Goal: Task Accomplishment & Management: Use online tool/utility

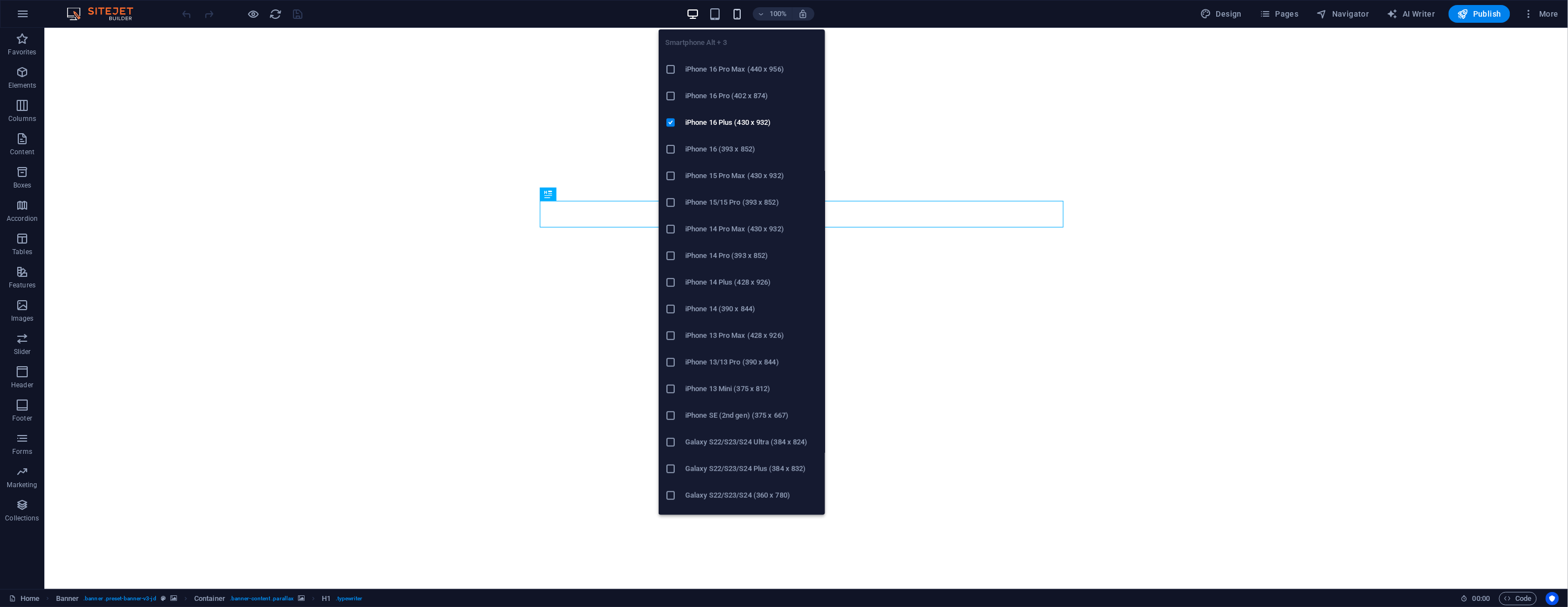
click at [739, 9] on icon "button" at bounding box center [737, 14] width 13 height 13
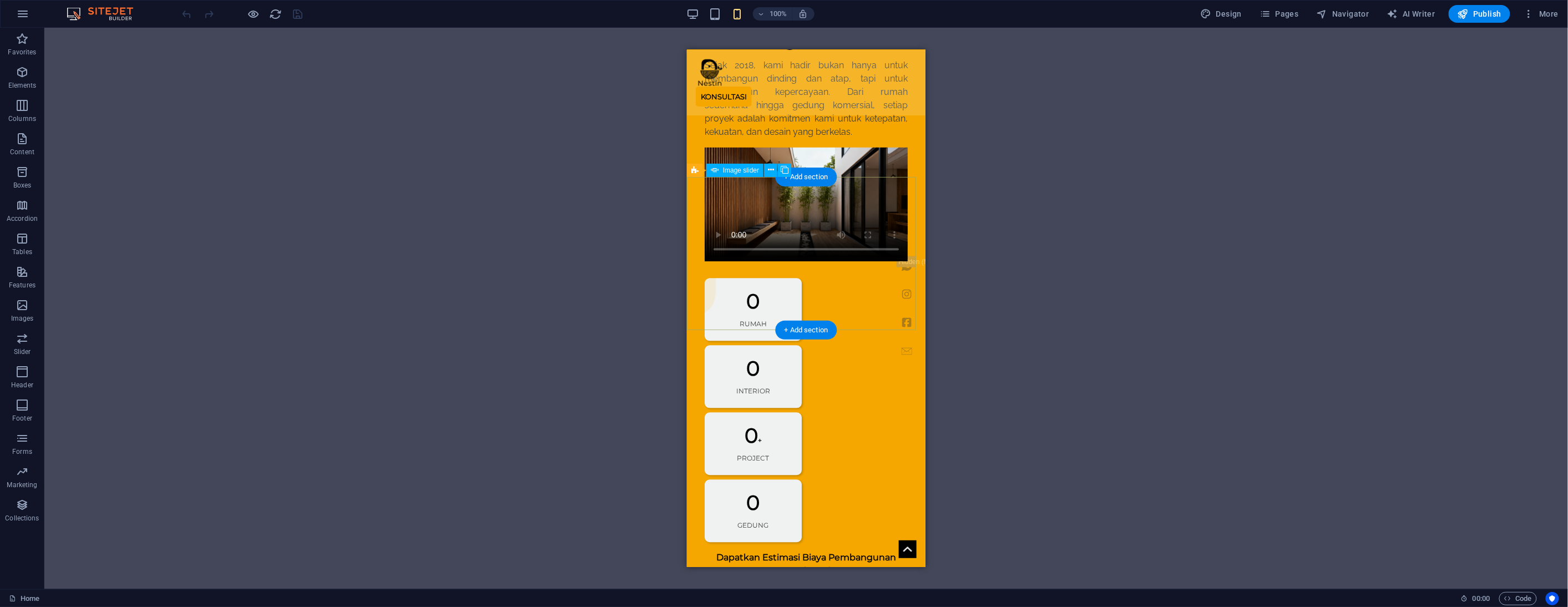
scroll to position [1356, 0]
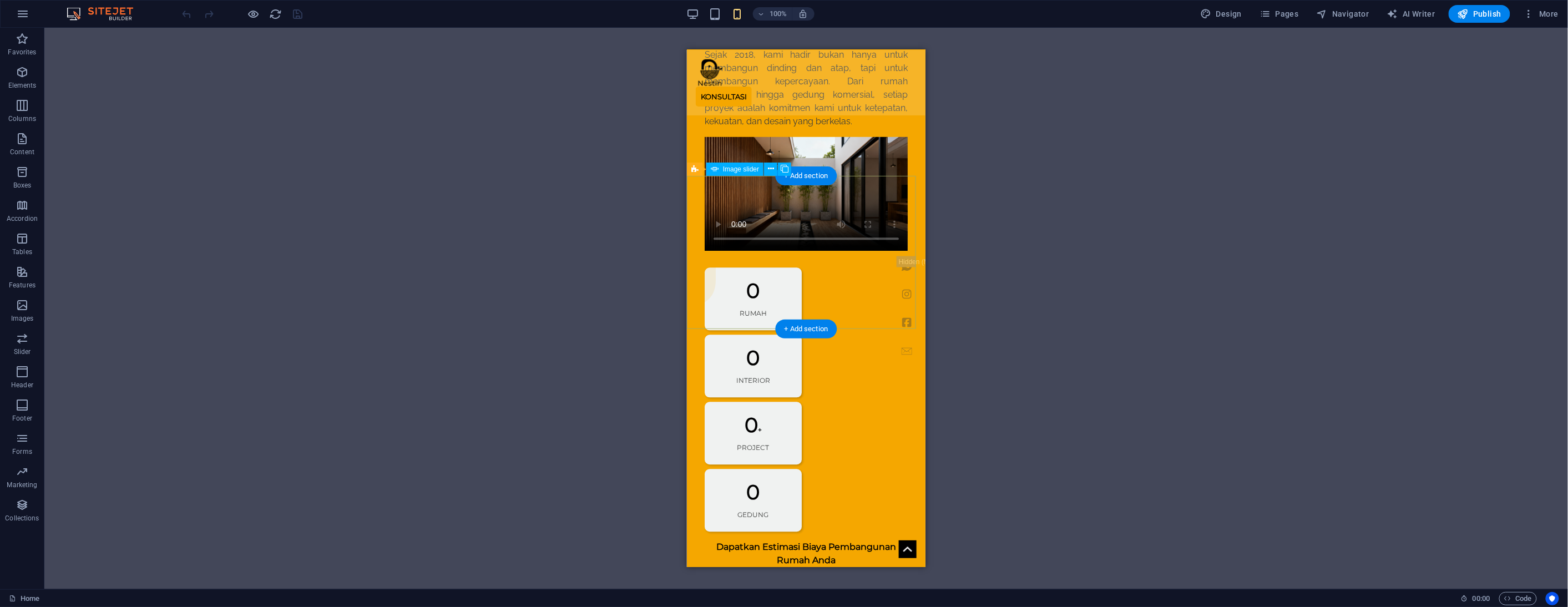
drag, startPoint x: 737, startPoint y: 210, endPoint x: 1422, endPoint y: 267, distance: 687.4
select select "ms"
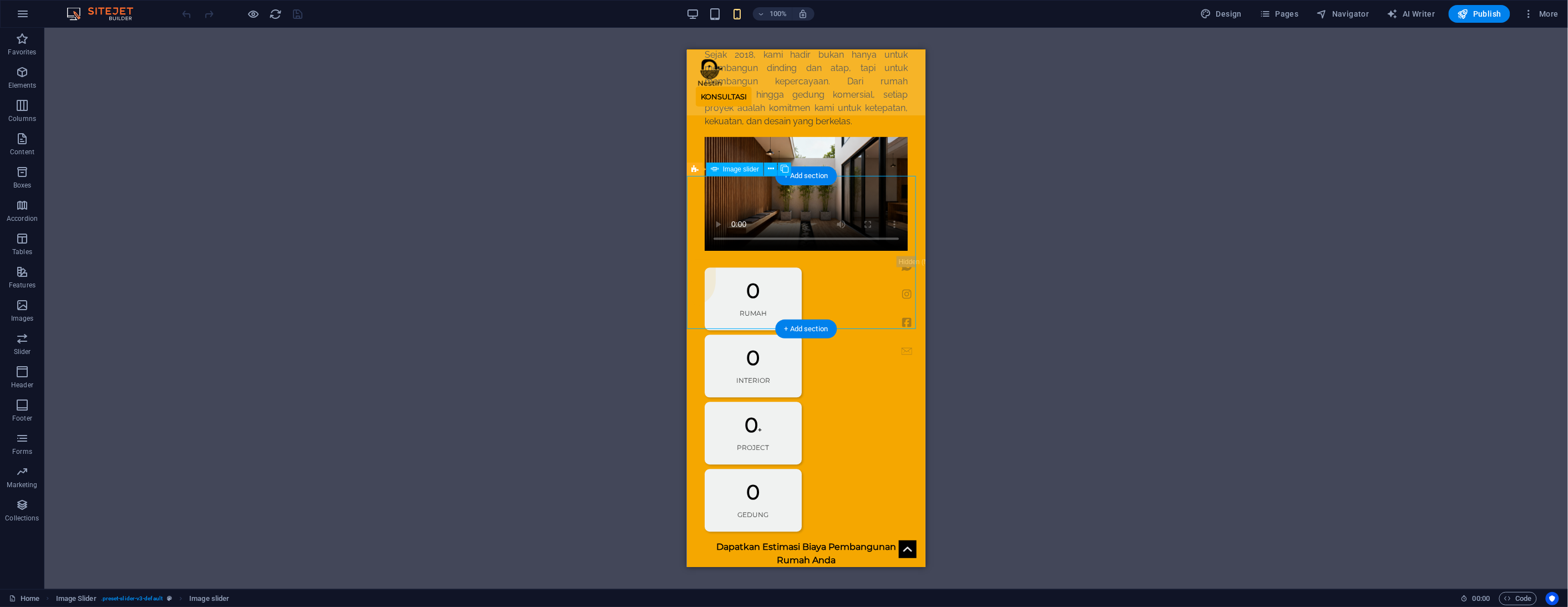
select select "s"
select select "progressive"
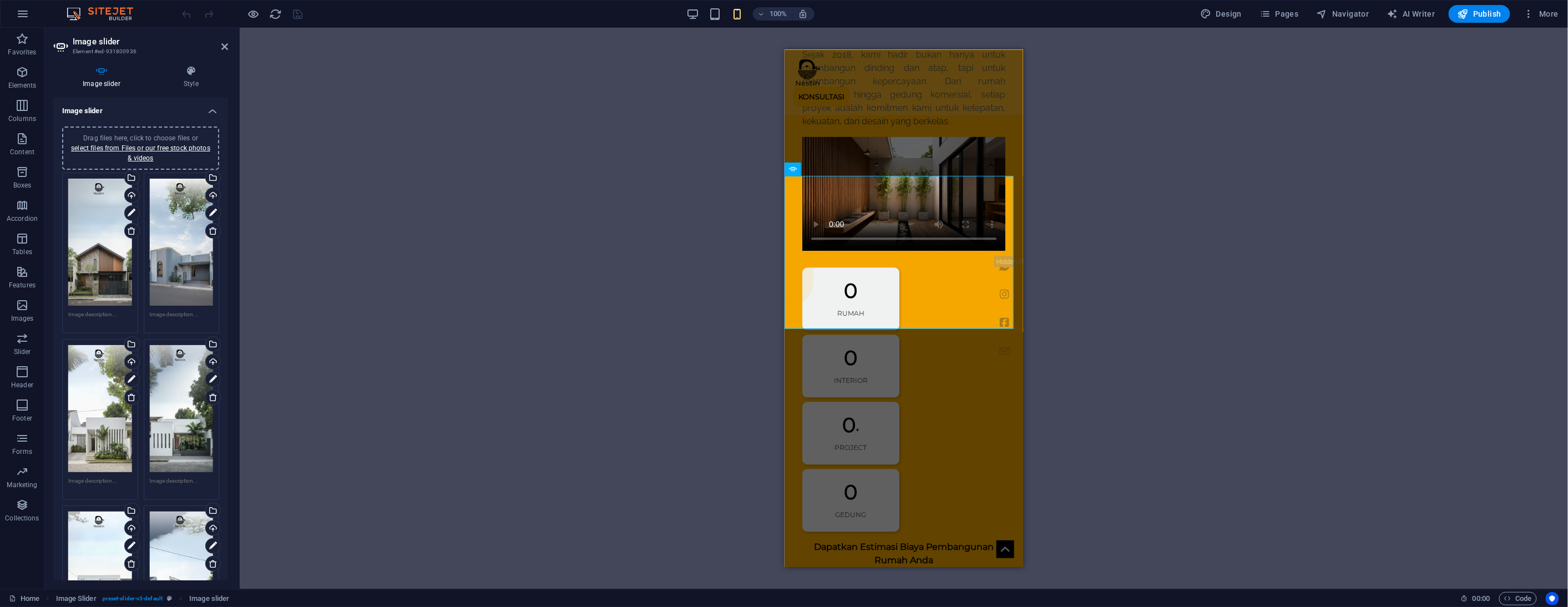
click at [170, 141] on div "Drag files here, click to choose files or select files from Files or our free s…" at bounding box center [141, 148] width 144 height 30
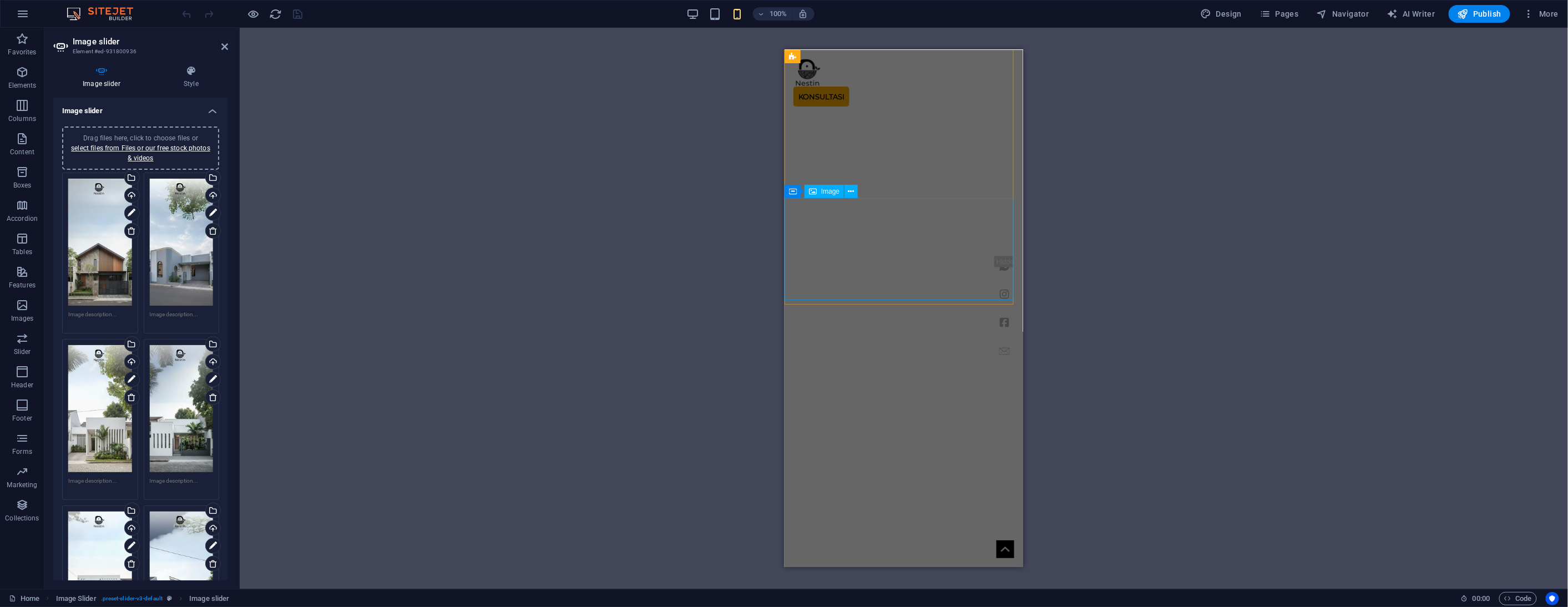
scroll to position [2318, 0]
click at [685, 304] on div "Drag and drop a file to add it H1 Banner Container Image Container Banner Menu …" at bounding box center [904, 309] width 1328 height 561
click at [223, 42] on icon at bounding box center [225, 46] width 7 height 9
click at [240, 42] on div "Drag and drop a file to add it H1 Banner Container Image Container Banner Menu …" at bounding box center [904, 309] width 1328 height 561
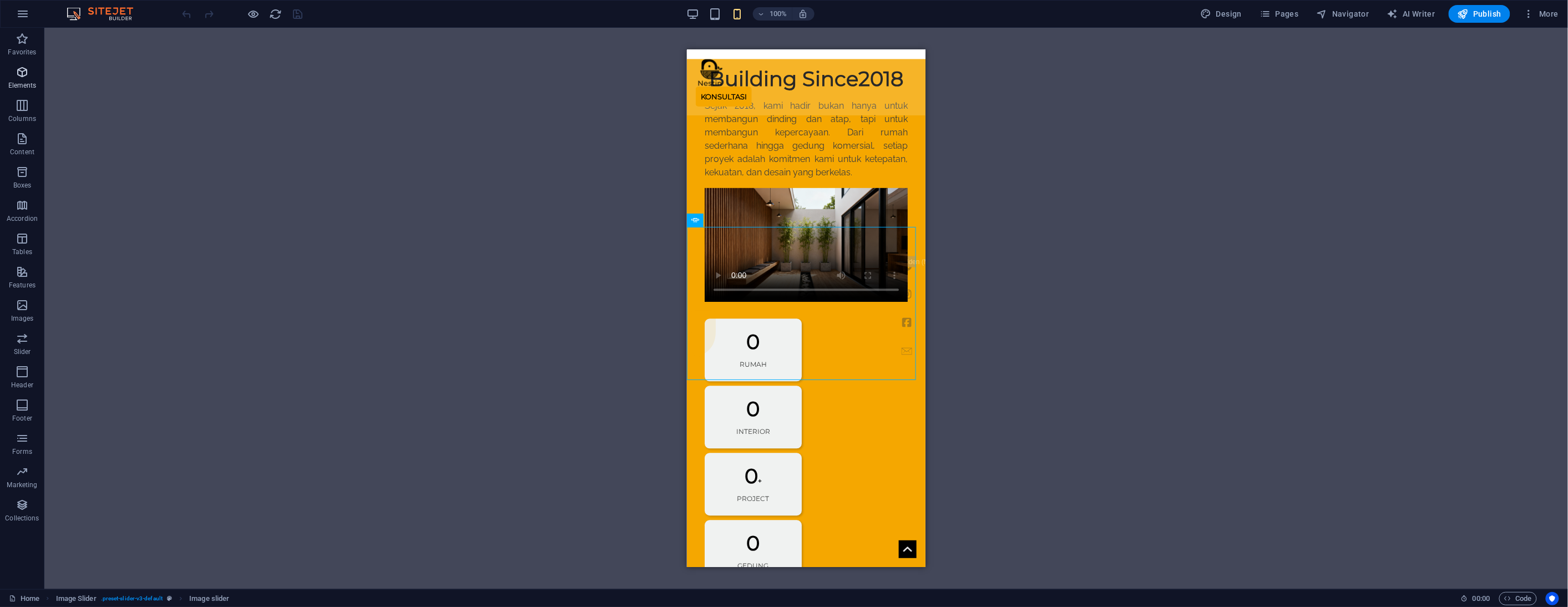
click at [24, 78] on icon "button" at bounding box center [23, 72] width 13 height 13
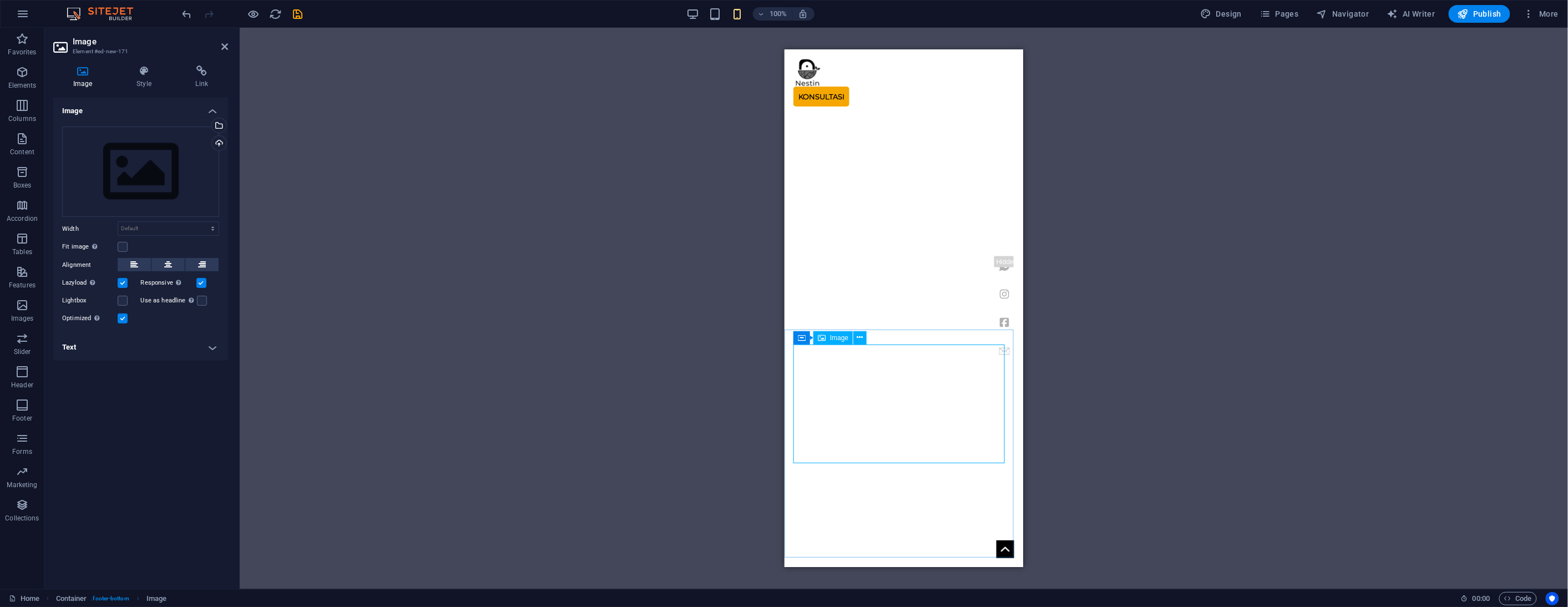
scroll to position [2448, 0]
click at [218, 142] on div "Upload" at bounding box center [218, 144] width 16 height 16
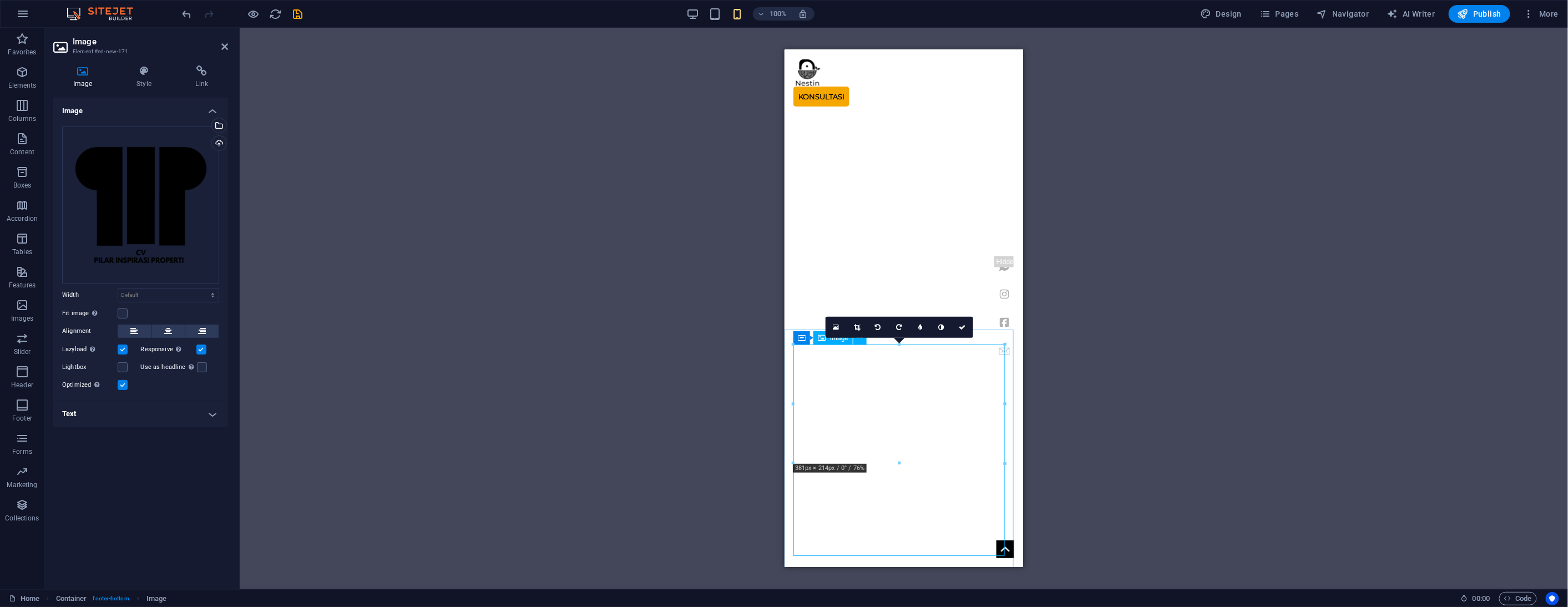
scroll to position [2540, 0]
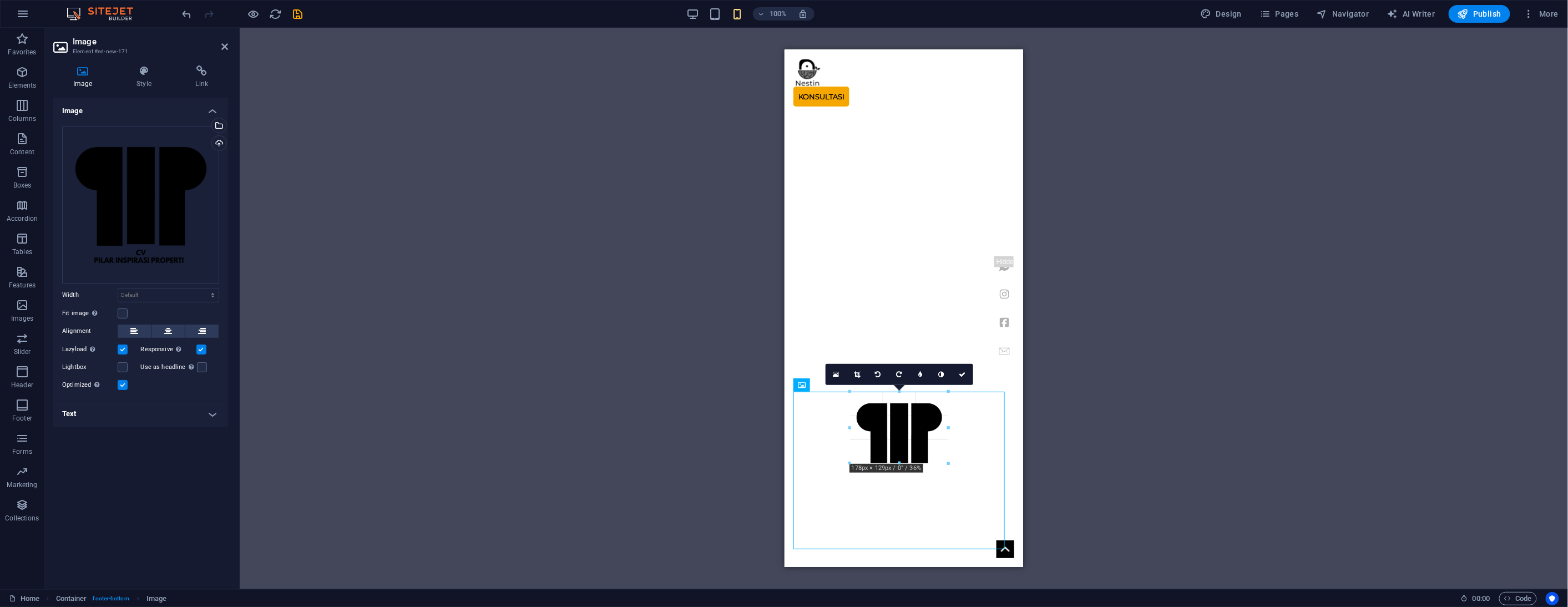
drag, startPoint x: 1005, startPoint y: 373, endPoint x: 803, endPoint y: 325, distance: 207.6
type input "178"
select select "px"
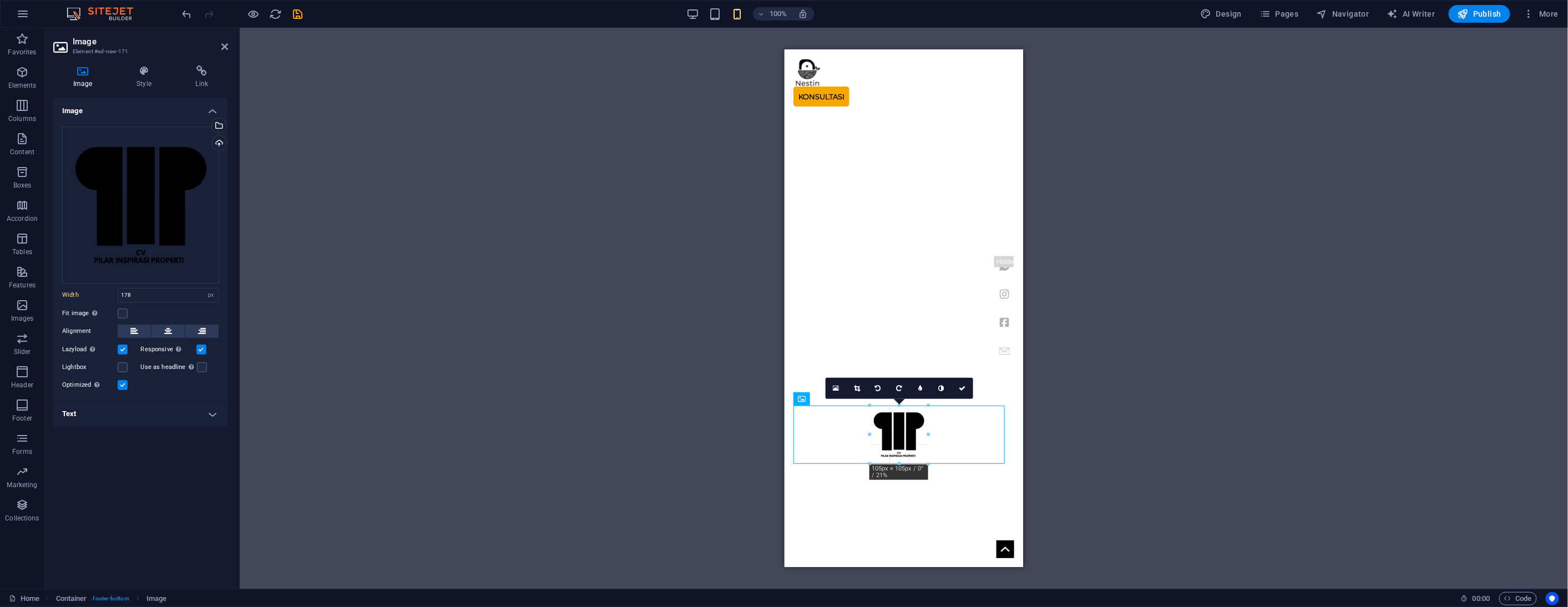
scroll to position [2383, 0]
drag, startPoint x: 950, startPoint y: 465, endPoint x: 901, endPoint y: 419, distance: 67.2
type input "98"
click at [963, 396] on link at bounding box center [962, 392] width 21 height 21
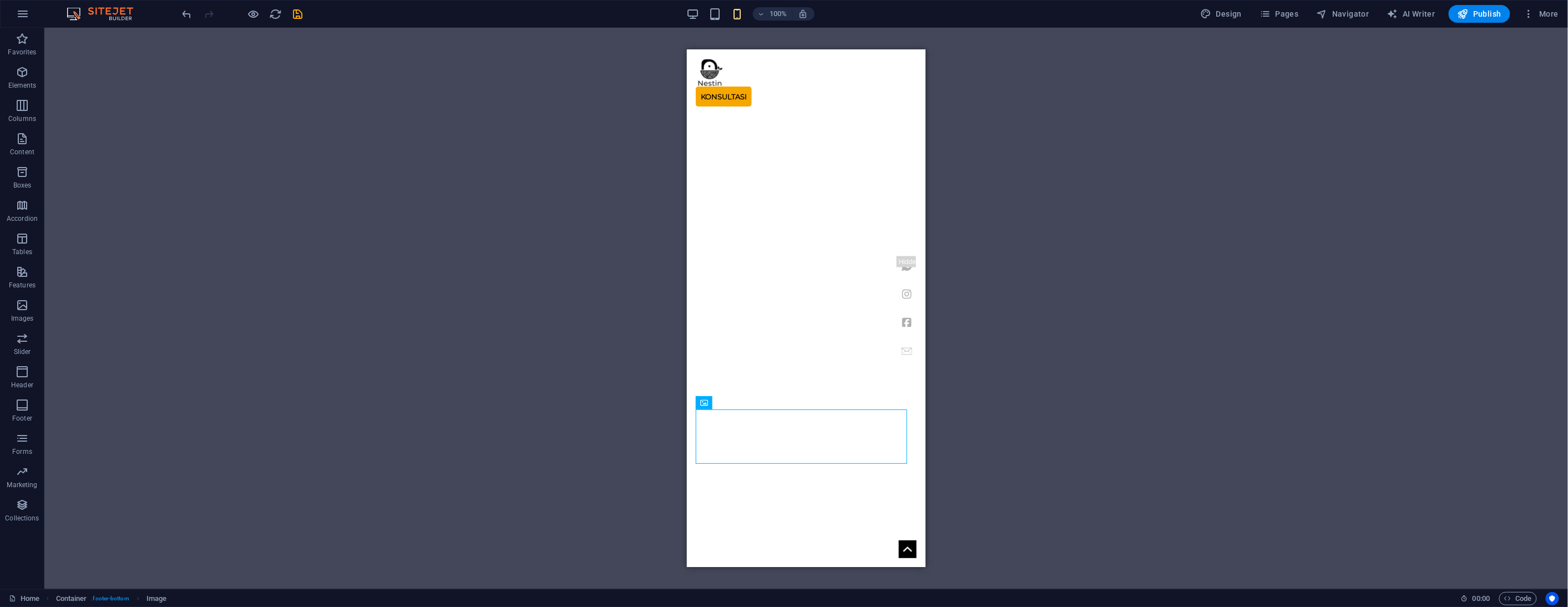
click at [979, 430] on div "H1 Banner Container Image Container Banner Menu Bar Spacer H3 Spacer Container …" at bounding box center [806, 309] width 1524 height 561
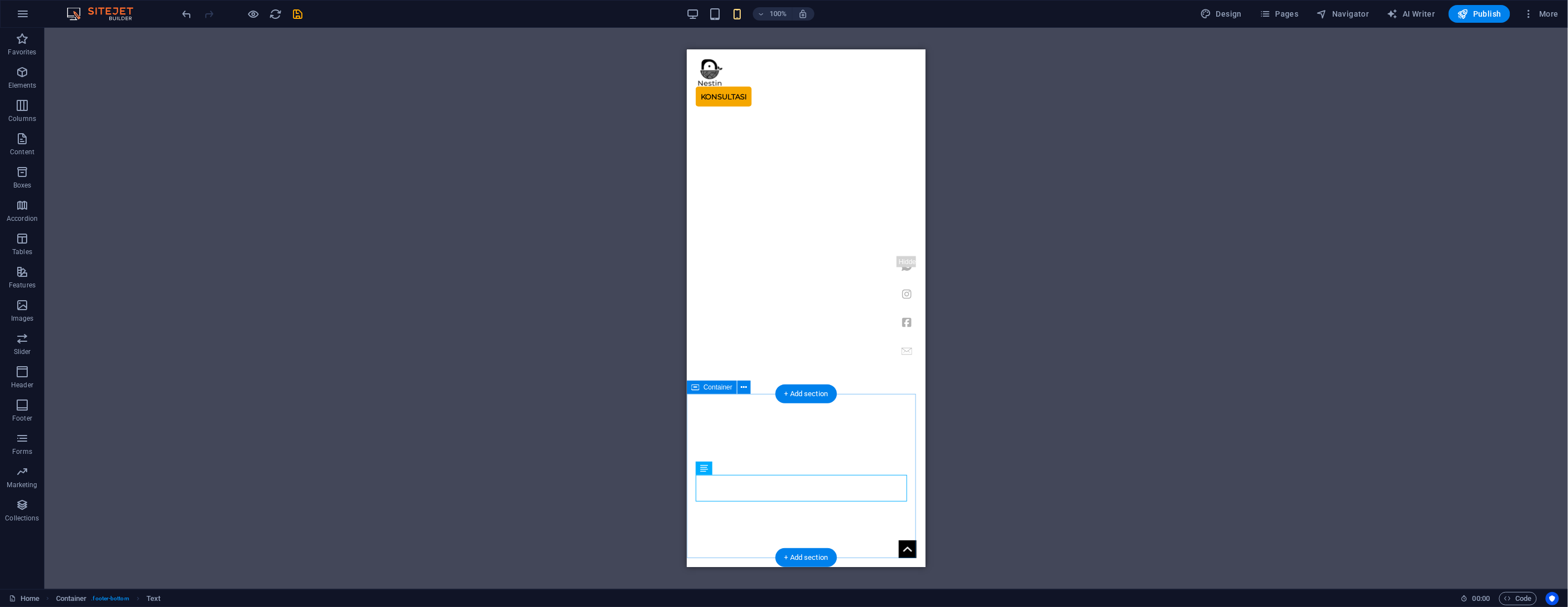
click at [576, 231] on div "H1 Banner Container Image Container Banner Menu Bar Spacer H3 Spacer Container …" at bounding box center [806, 309] width 1524 height 561
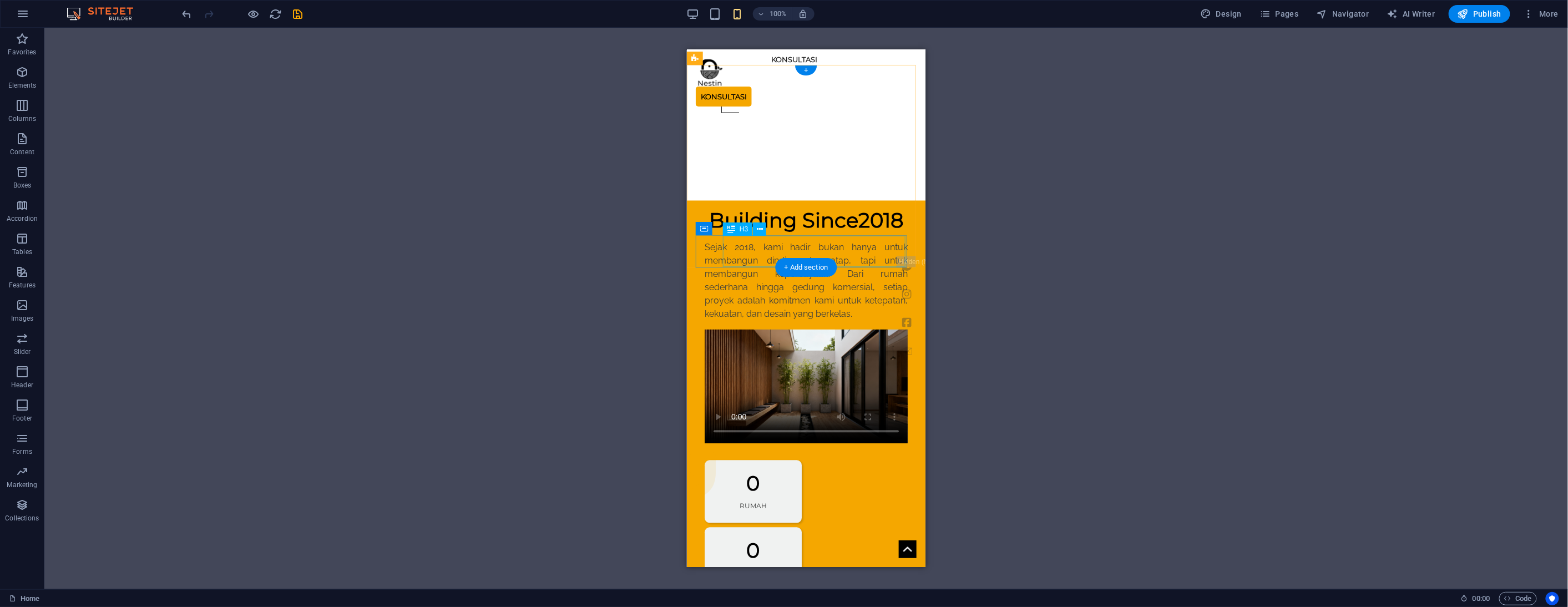
scroll to position [1273, 0]
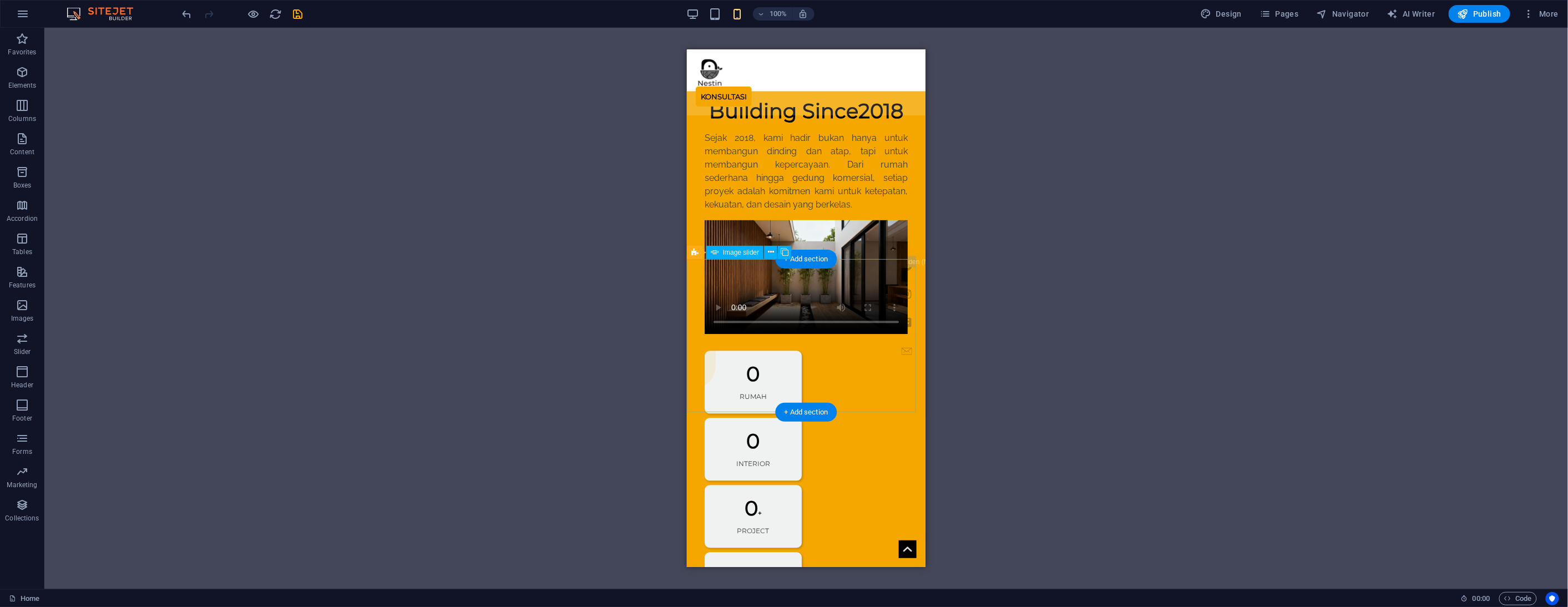
select select "ms"
select select "s"
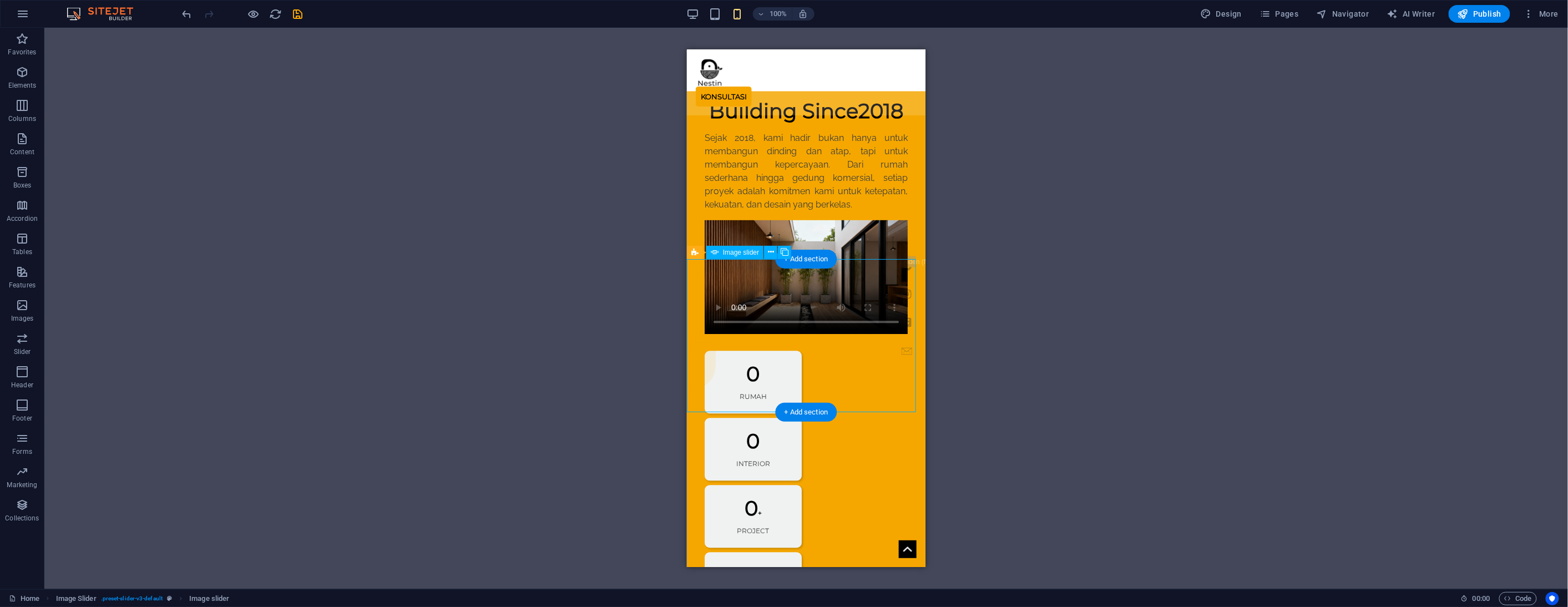
select select "progressive"
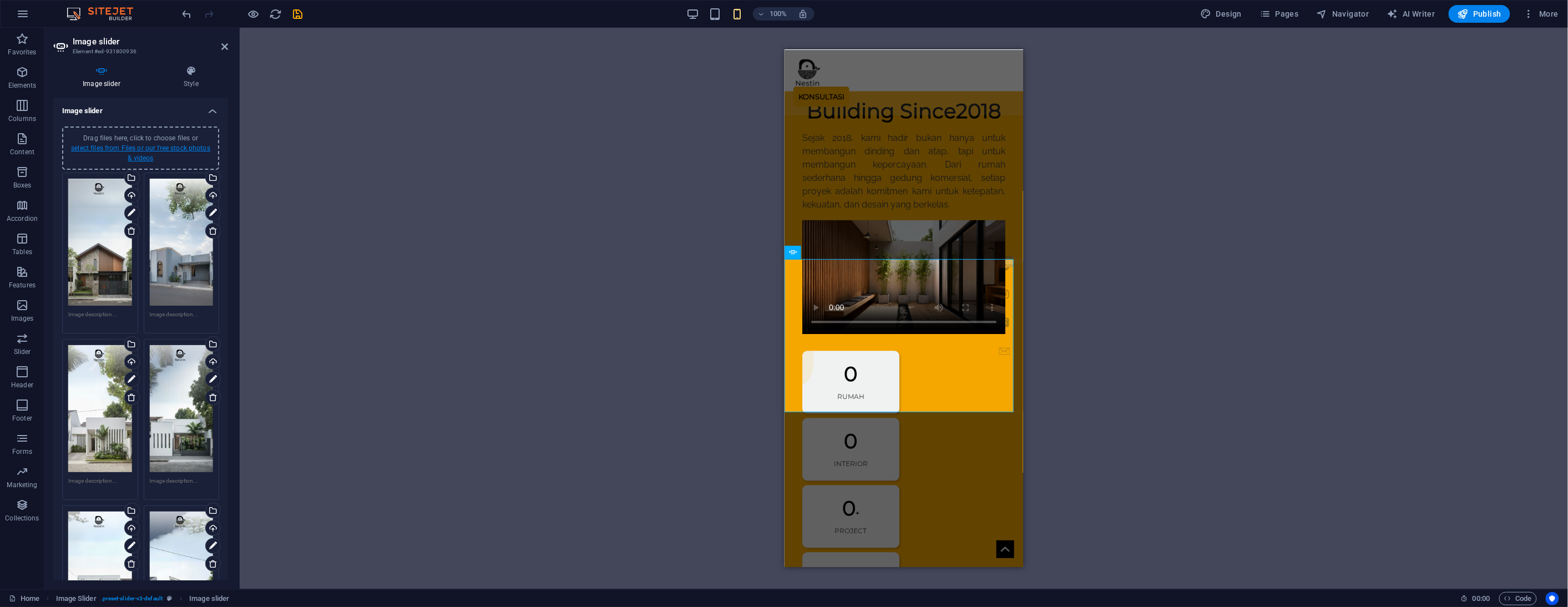
click at [148, 144] on link "select files from Files or our free stock photos & videos" at bounding box center [141, 153] width 139 height 18
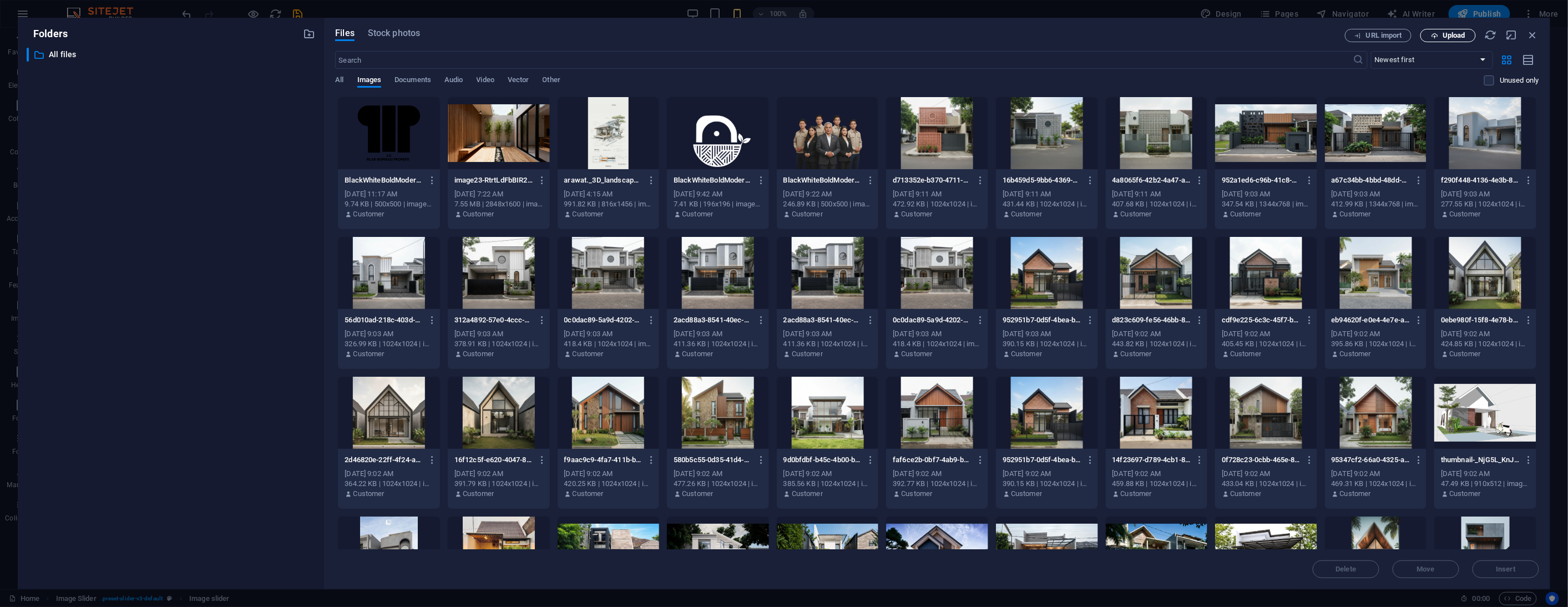
click at [1451, 35] on span "Upload" at bounding box center [1454, 35] width 23 height 7
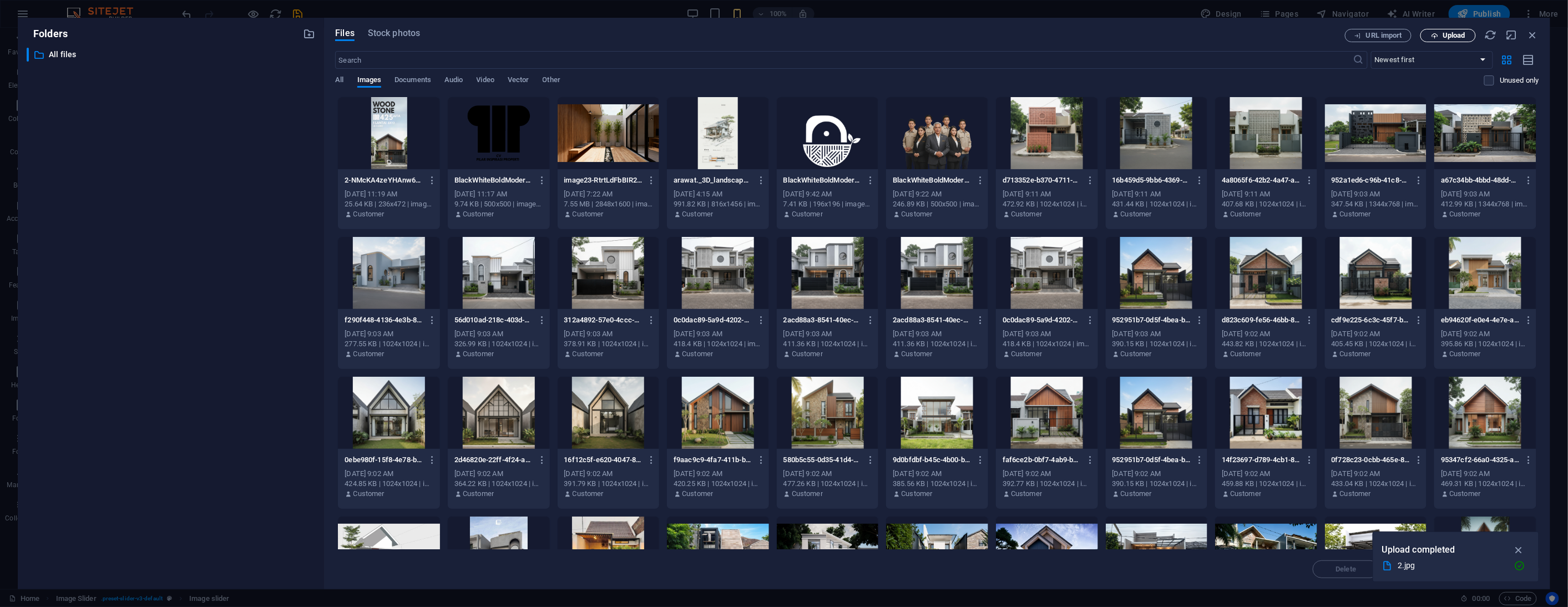
click at [1446, 37] on span "Upload" at bounding box center [1454, 35] width 23 height 7
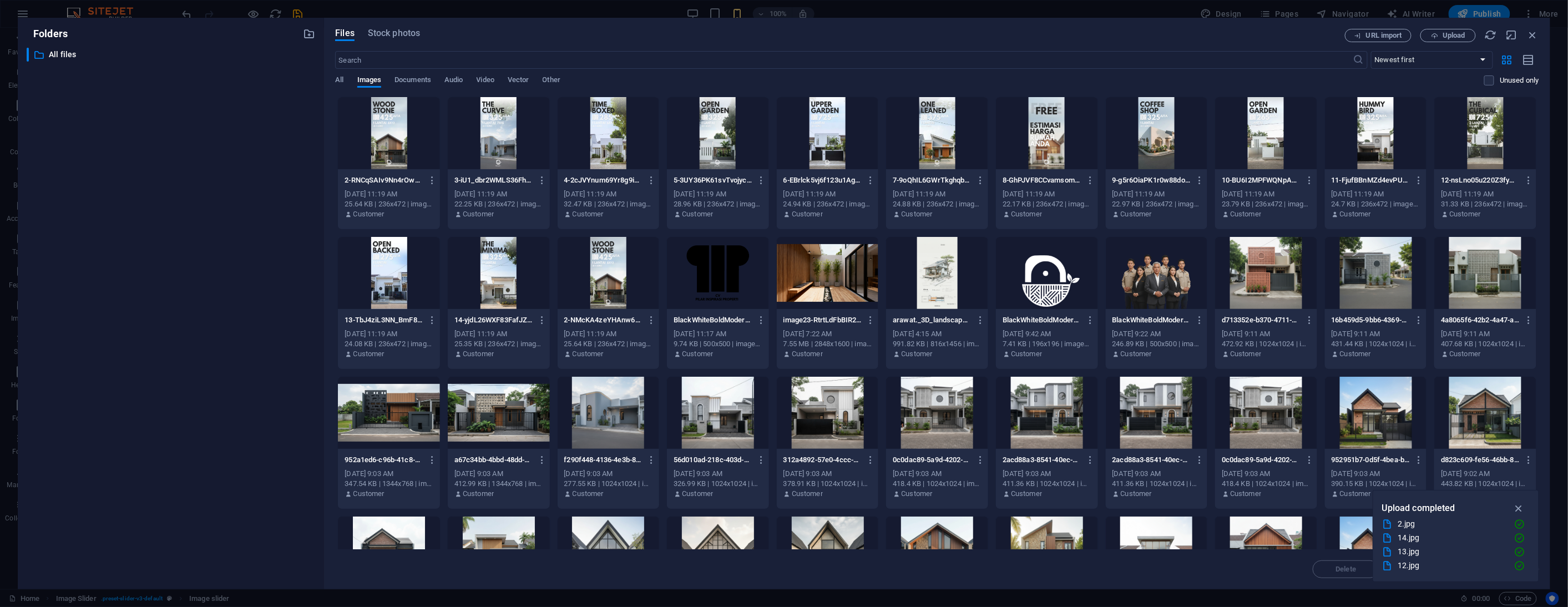
click at [402, 142] on div at bounding box center [389, 133] width 102 height 72
click at [402, 142] on div "Drag and drop a file to add it H1 Banner Container Image Container Banner Menu …" at bounding box center [768, 309] width 1057 height 561
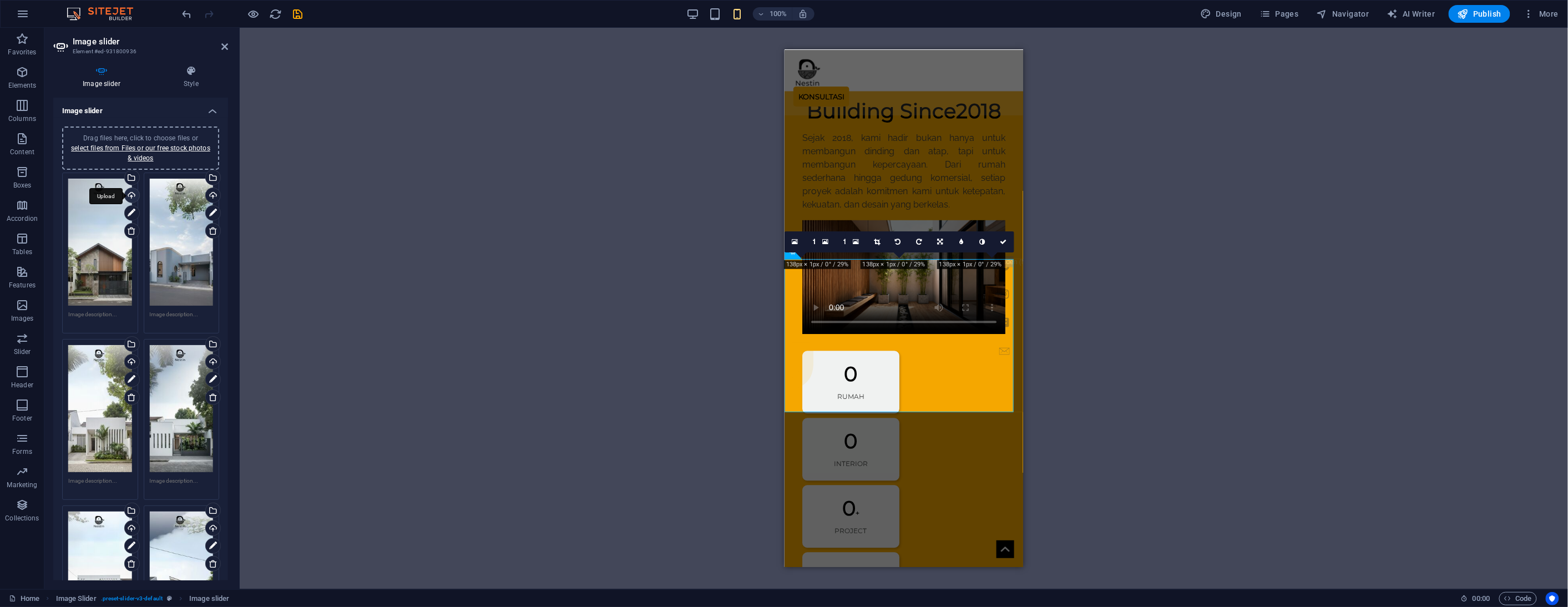
click at [130, 192] on div "Upload" at bounding box center [130, 196] width 16 height 16
click at [211, 195] on div "Upload" at bounding box center [212, 196] width 16 height 16
click at [133, 357] on div "Upload" at bounding box center [130, 362] width 16 height 16
click at [210, 356] on div "Upload" at bounding box center [212, 362] width 16 height 16
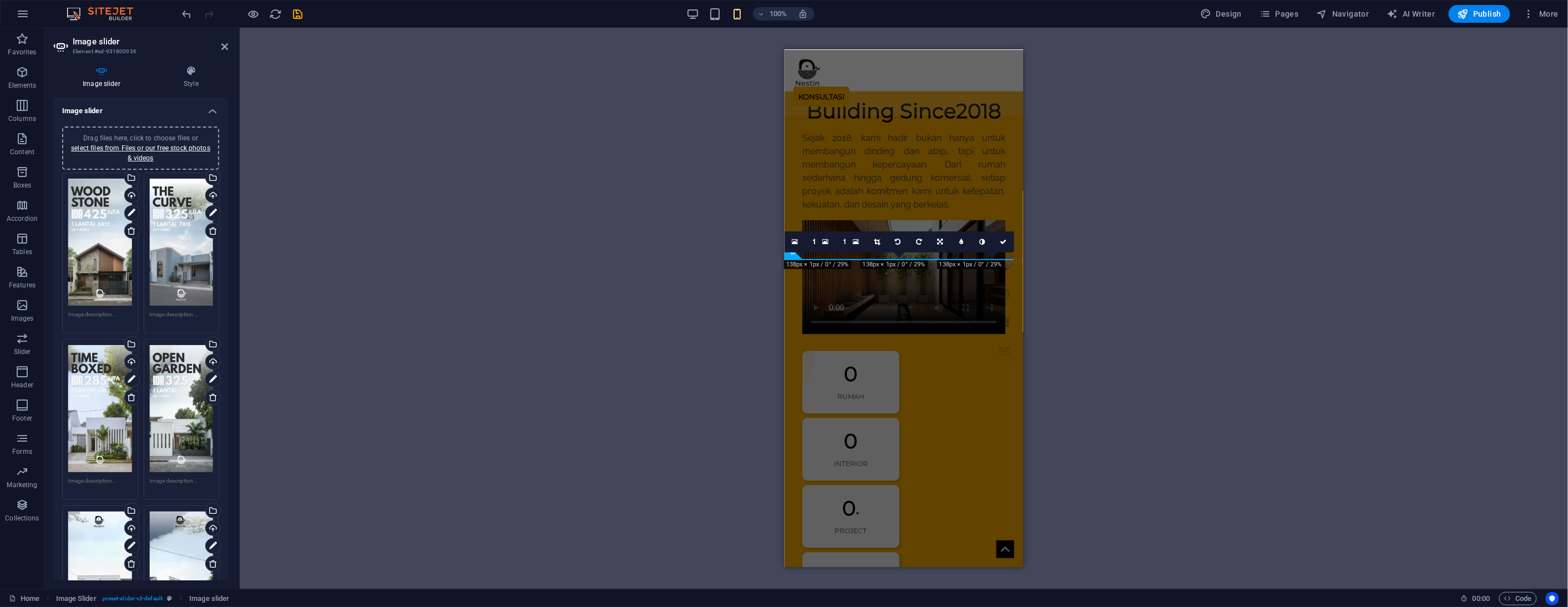
scroll to position [61, 0]
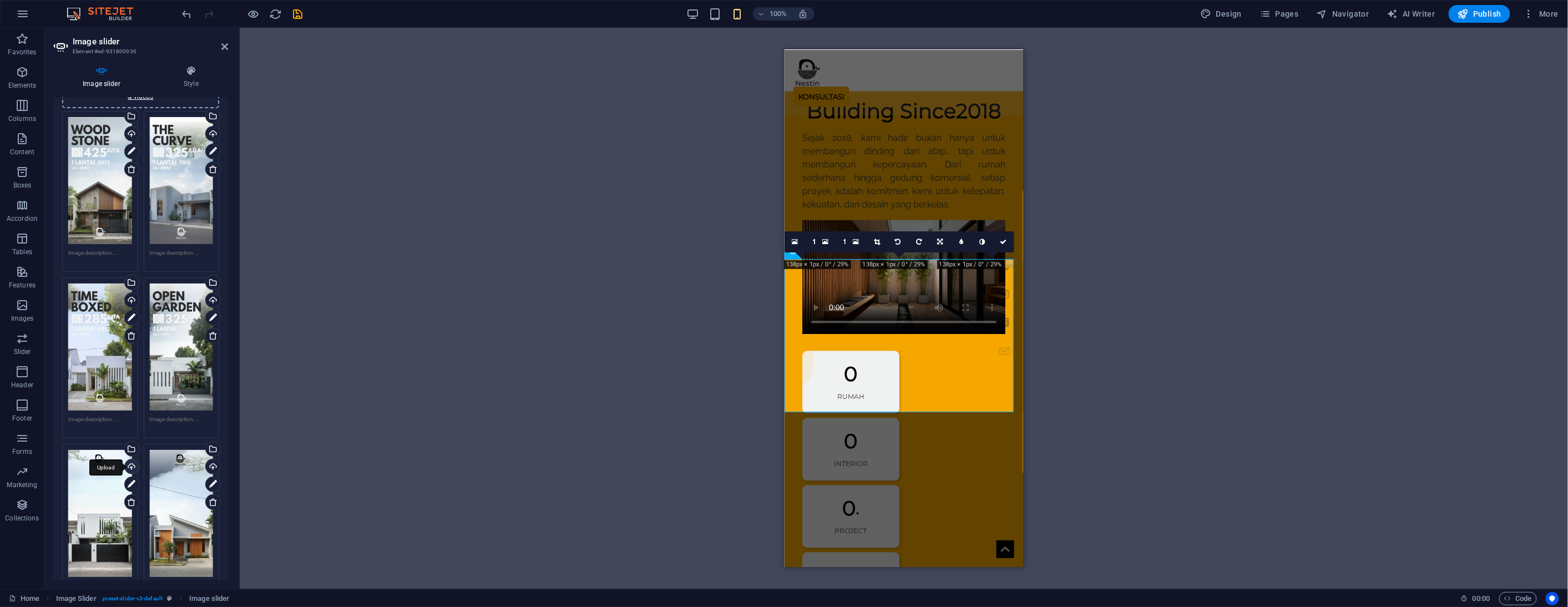
click at [130, 462] on div "Upload" at bounding box center [130, 468] width 16 height 16
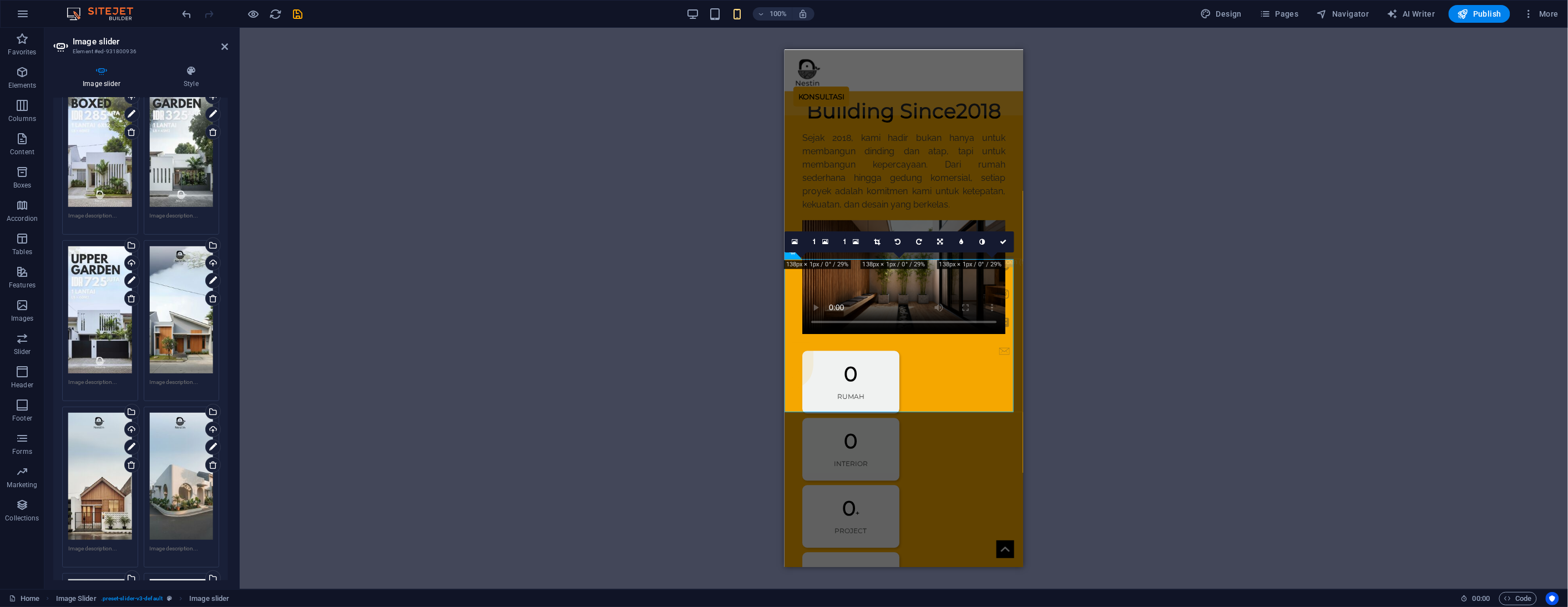
scroll to position [308, 0]
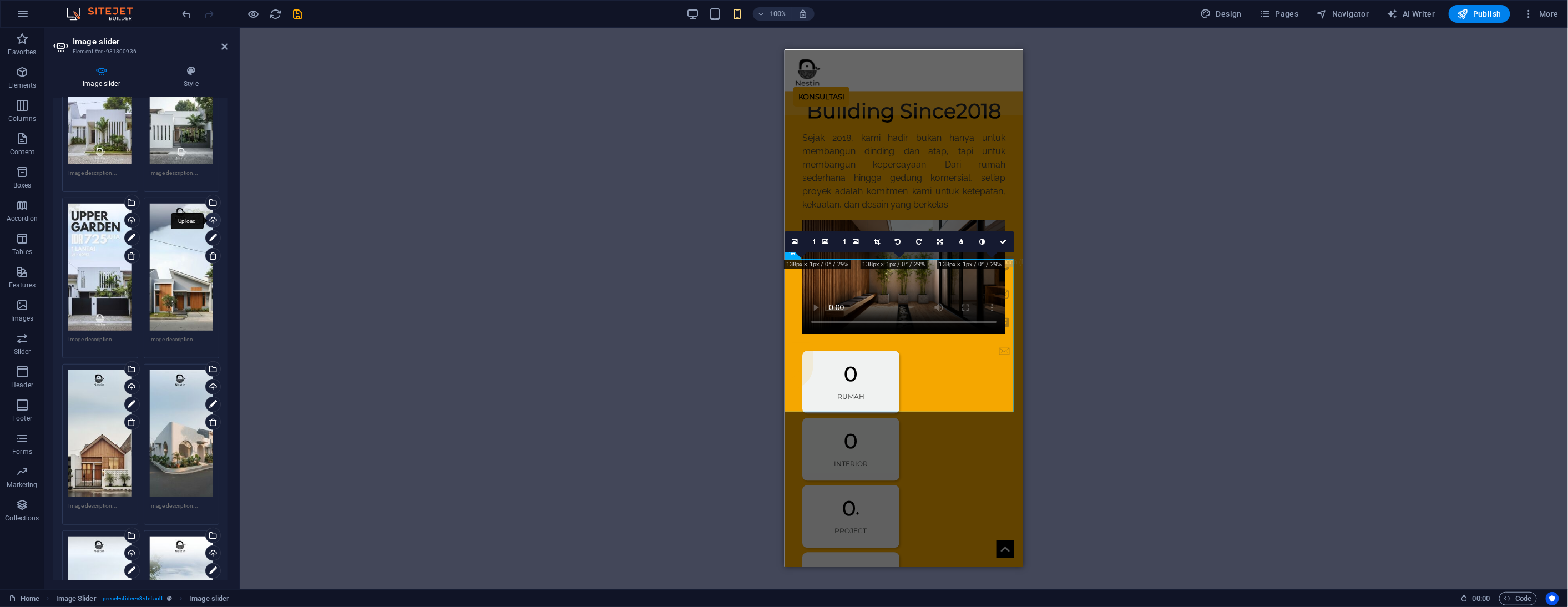
click at [211, 213] on div "Upload" at bounding box center [212, 221] width 16 height 16
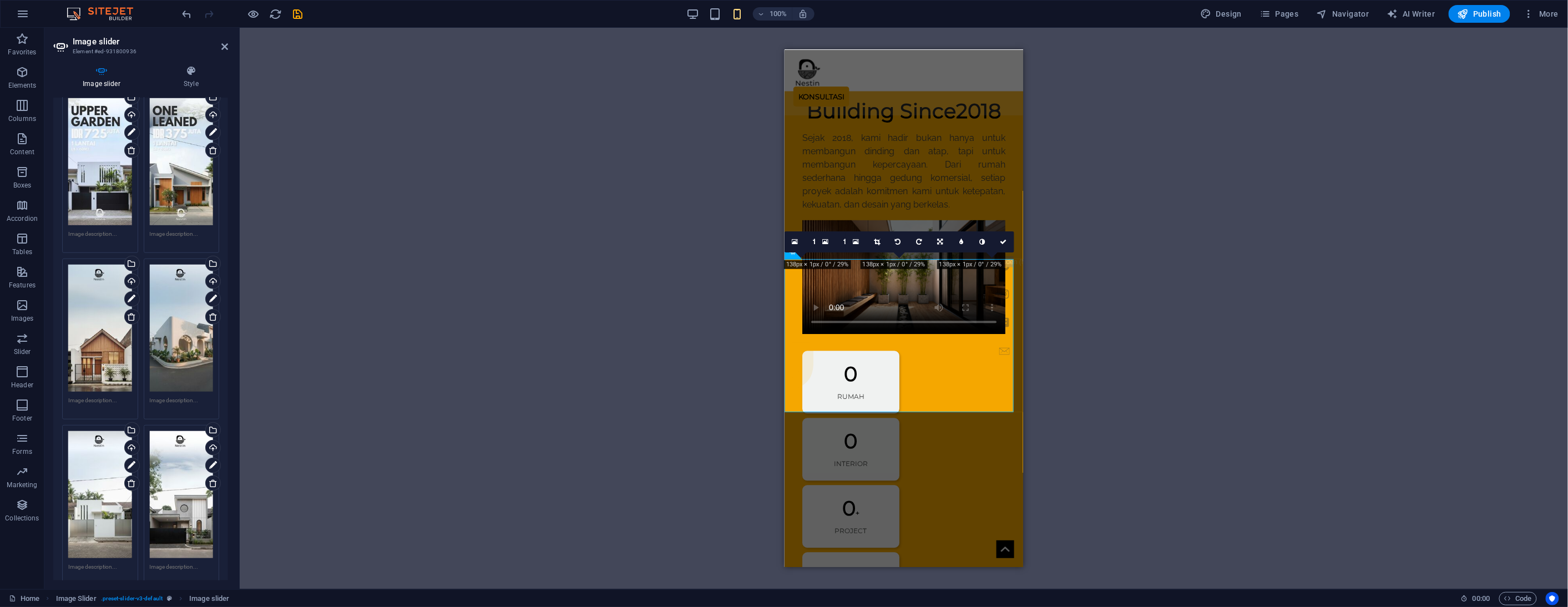
scroll to position [431, 0]
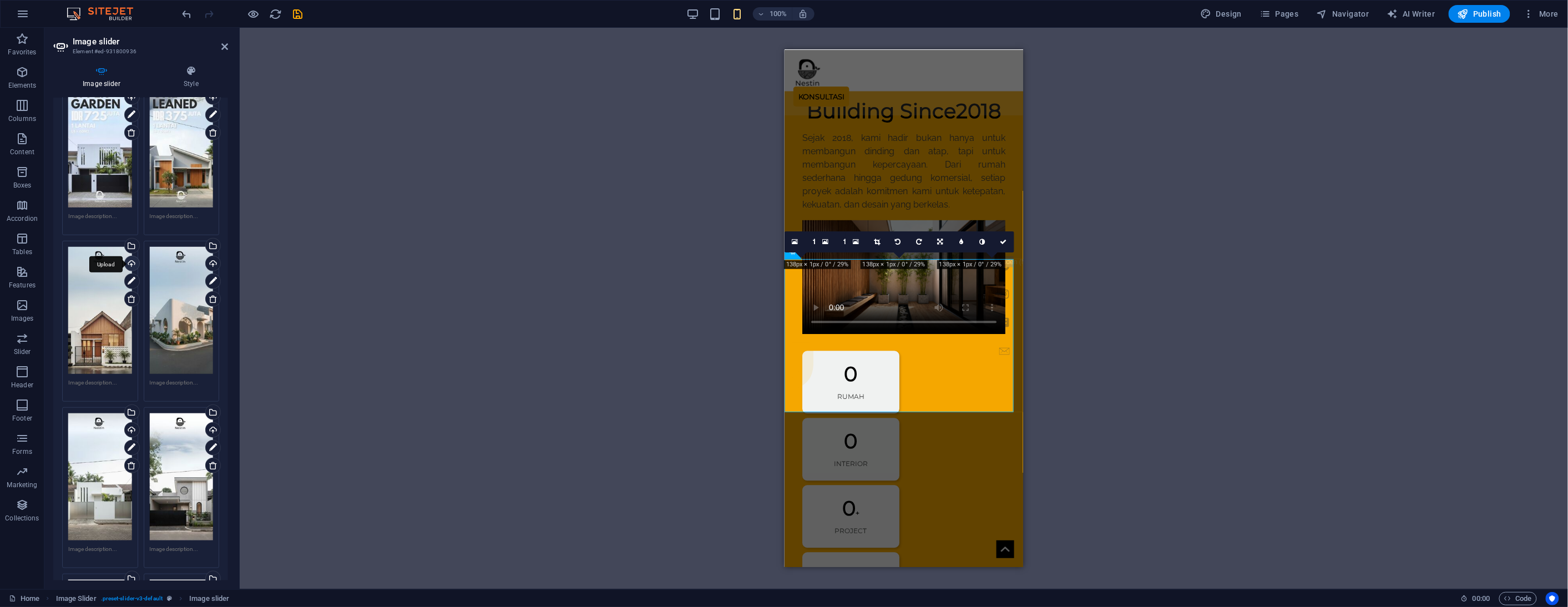
click at [135, 256] on div "Upload" at bounding box center [130, 264] width 16 height 16
click at [209, 256] on div "Upload" at bounding box center [212, 264] width 16 height 16
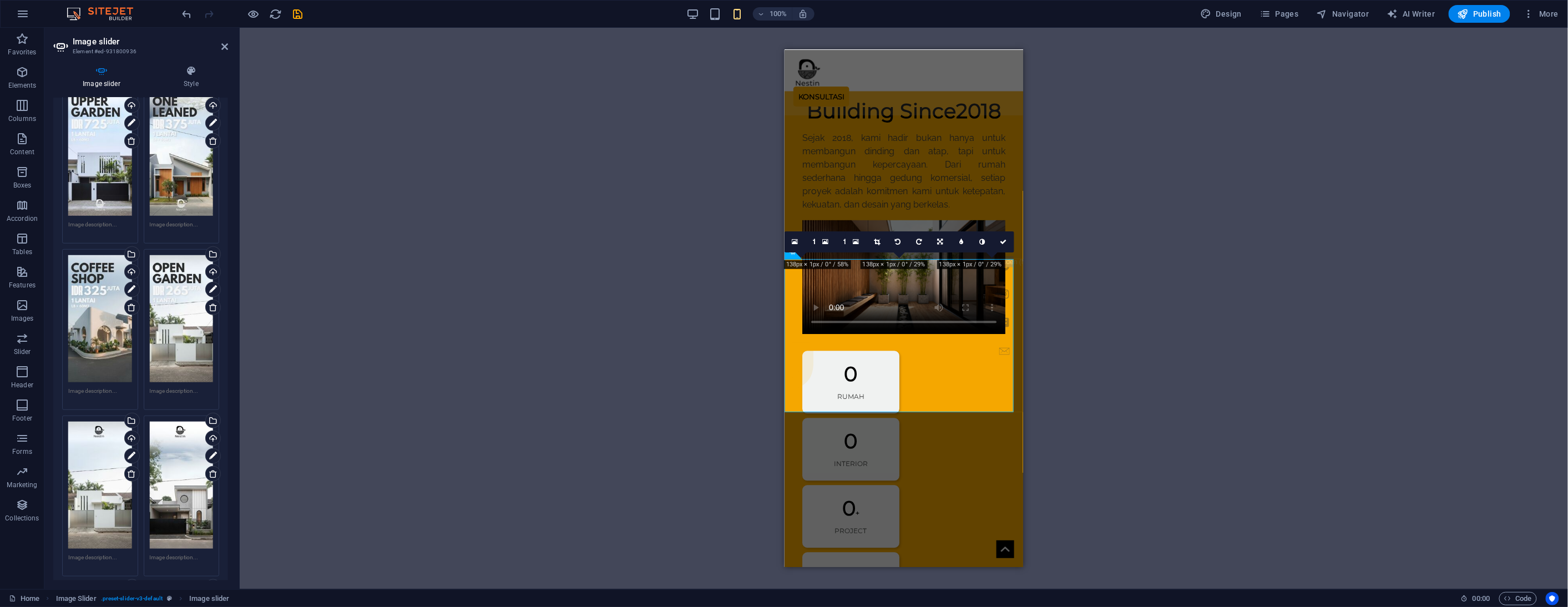
scroll to position [493, 0]
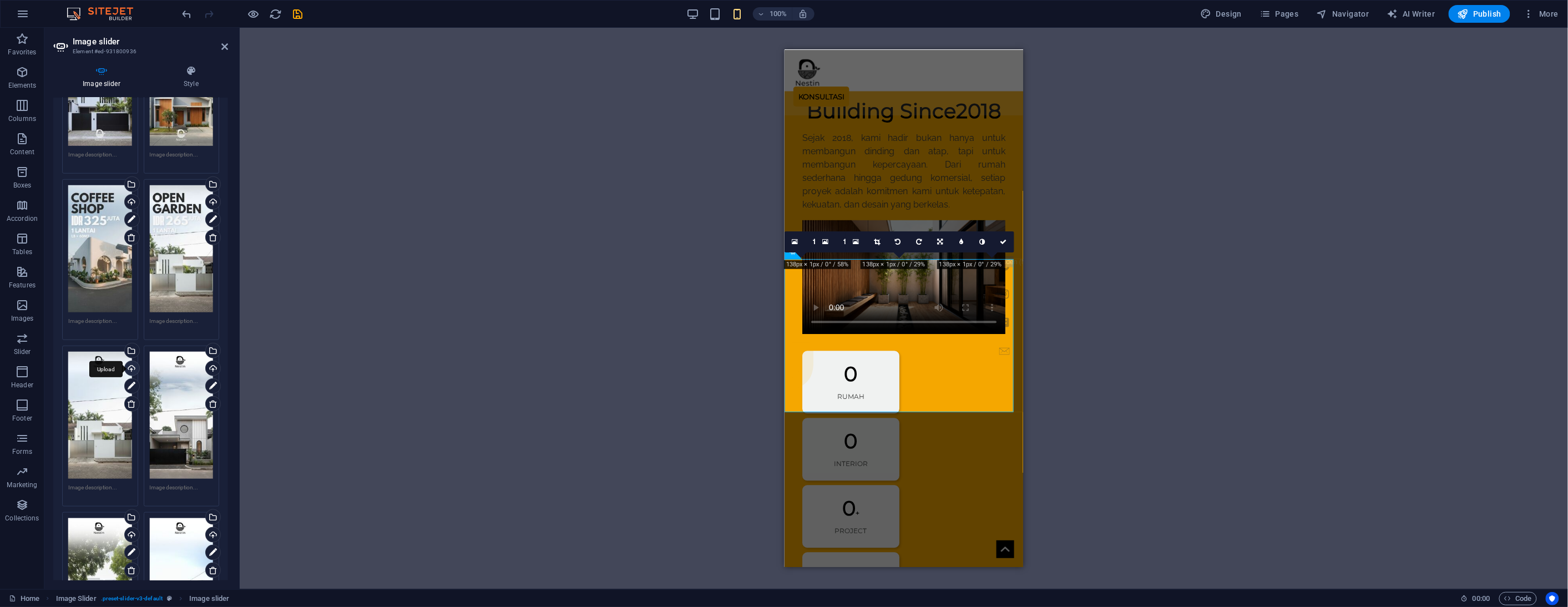
click at [128, 361] on div "Upload" at bounding box center [130, 369] width 16 height 16
click at [212, 361] on div "Upload" at bounding box center [212, 369] width 16 height 16
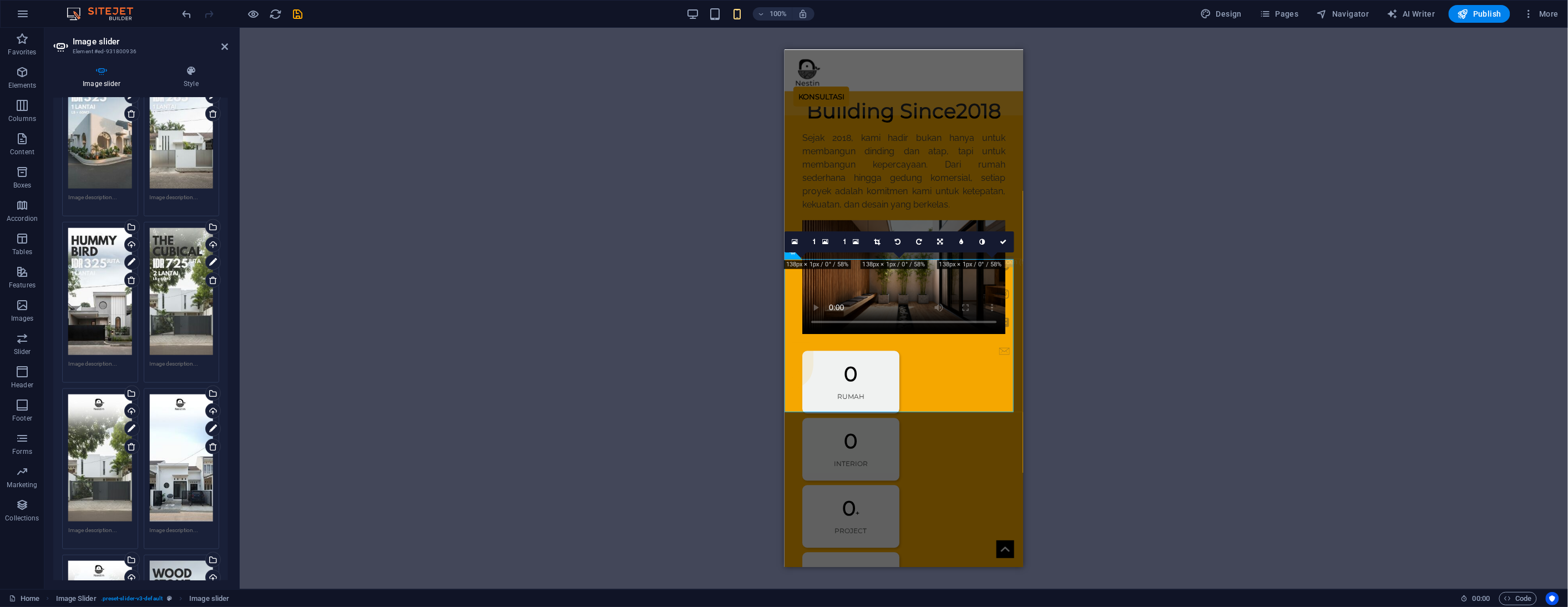
scroll to position [678, 0]
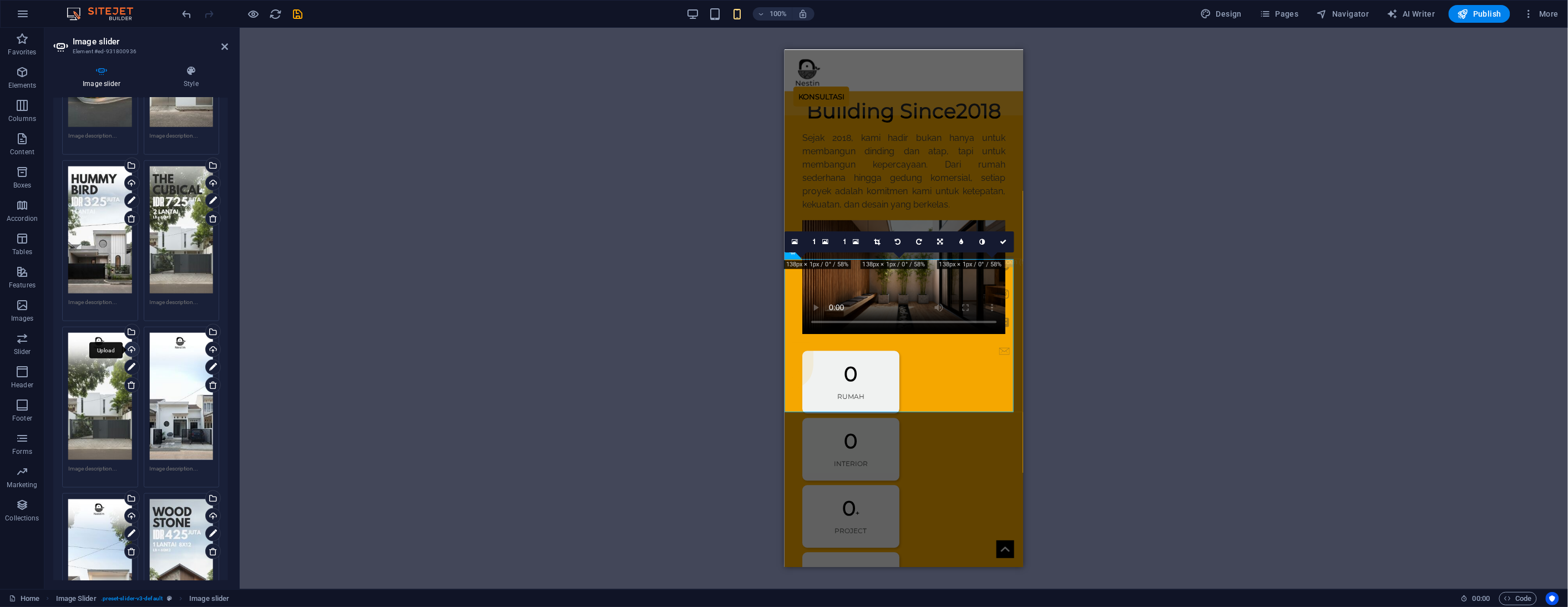
click at [130, 342] on div "Upload" at bounding box center [130, 350] width 16 height 16
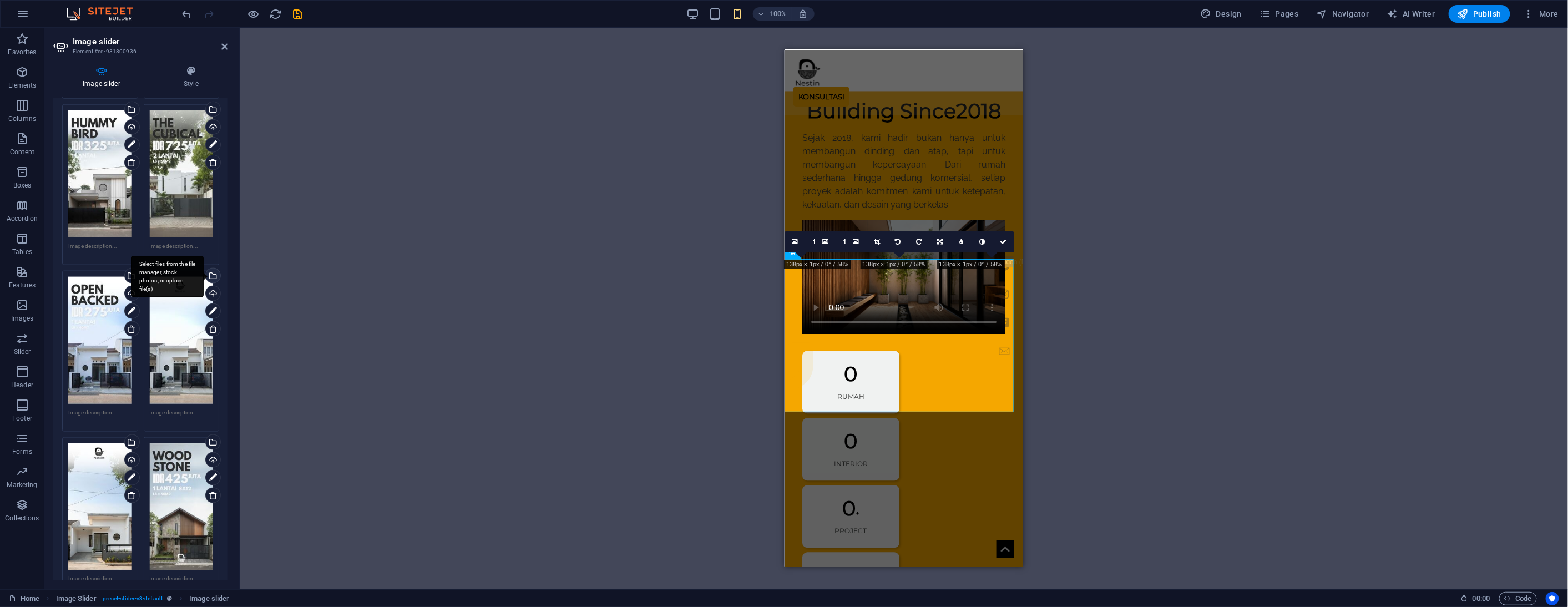
scroll to position [740, 0]
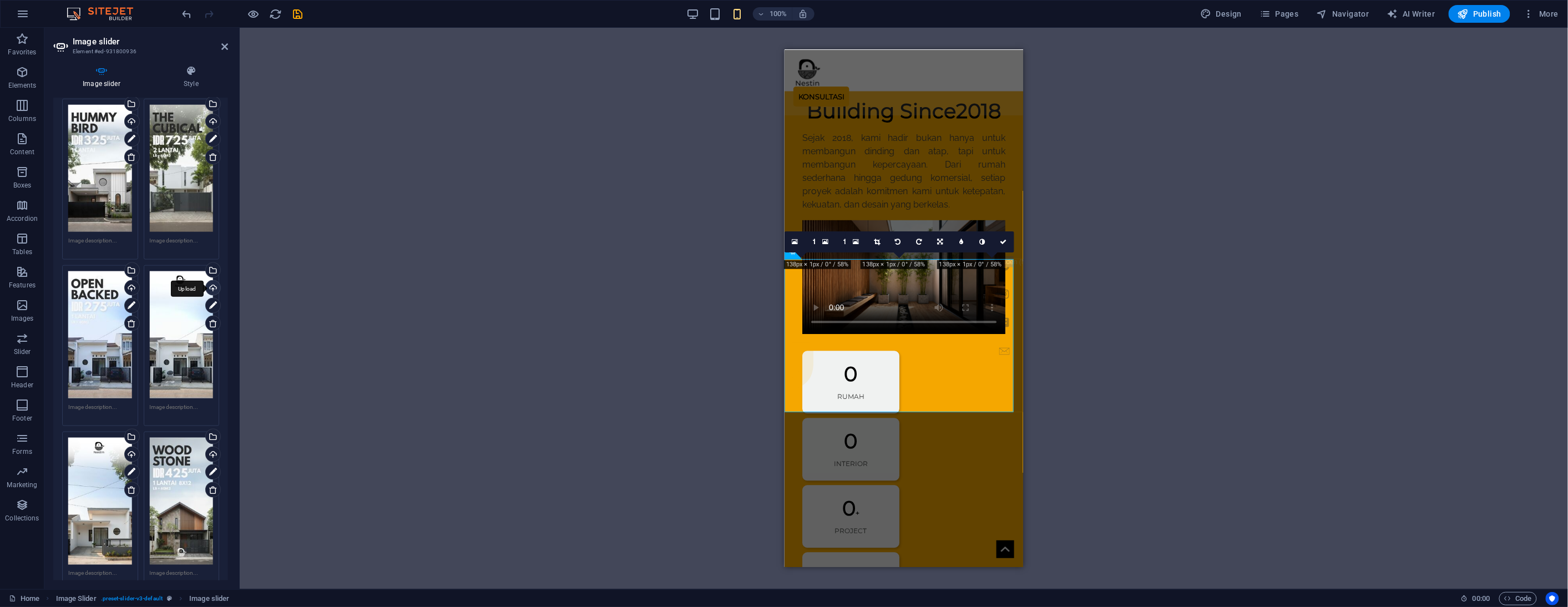
click at [208, 281] on div "Upload" at bounding box center [212, 289] width 16 height 16
click at [131, 447] on div "Upload" at bounding box center [130, 455] width 16 height 16
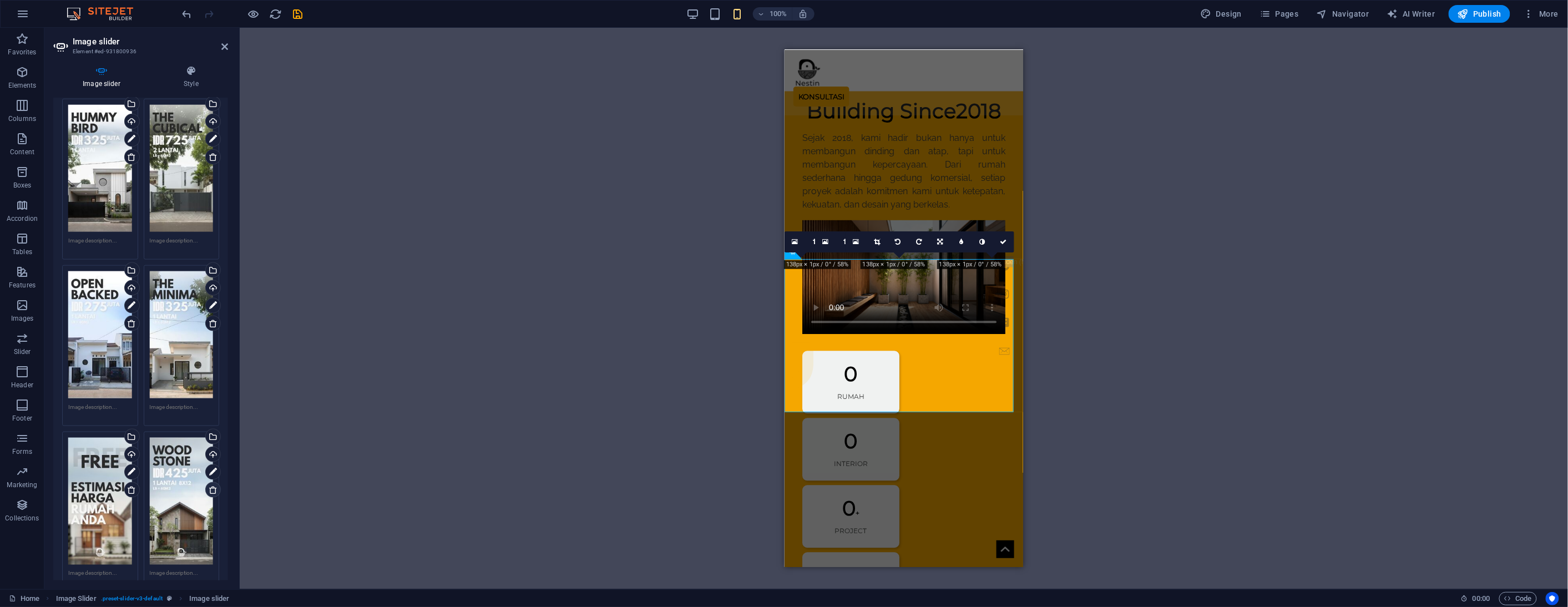
click at [210, 486] on icon at bounding box center [213, 490] width 9 height 9
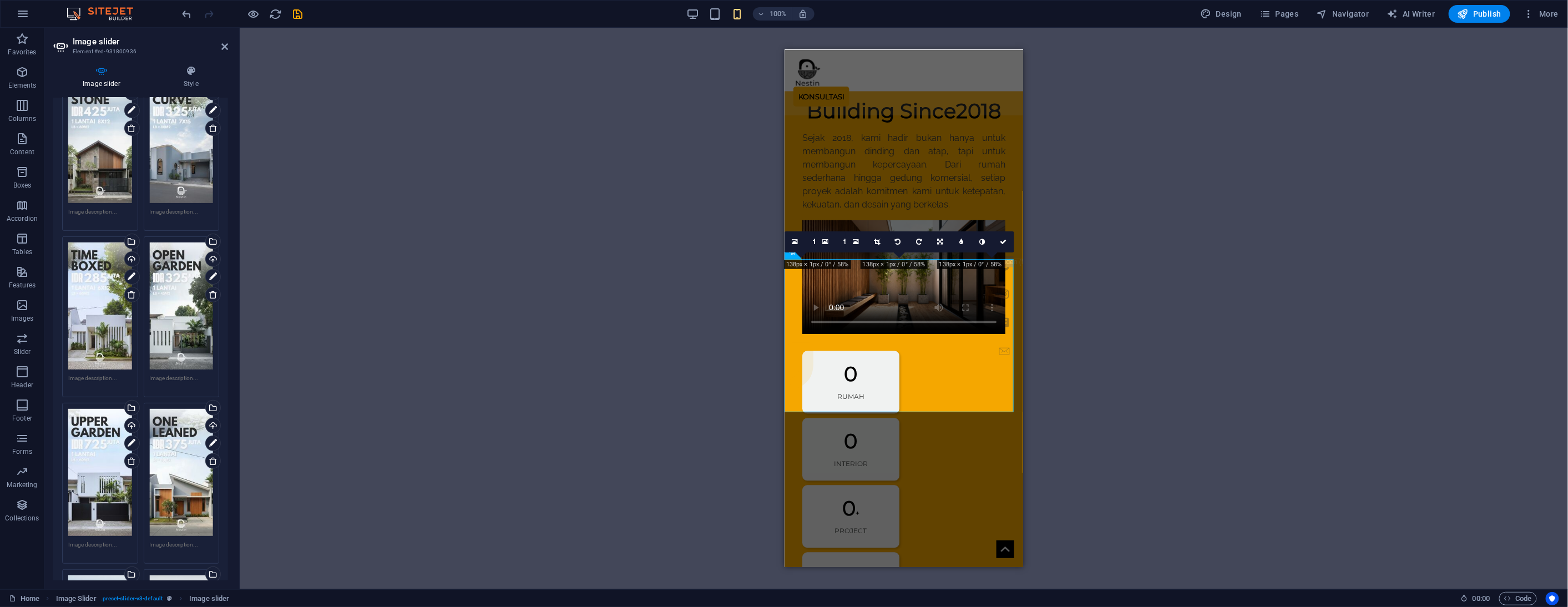
scroll to position [0, 0]
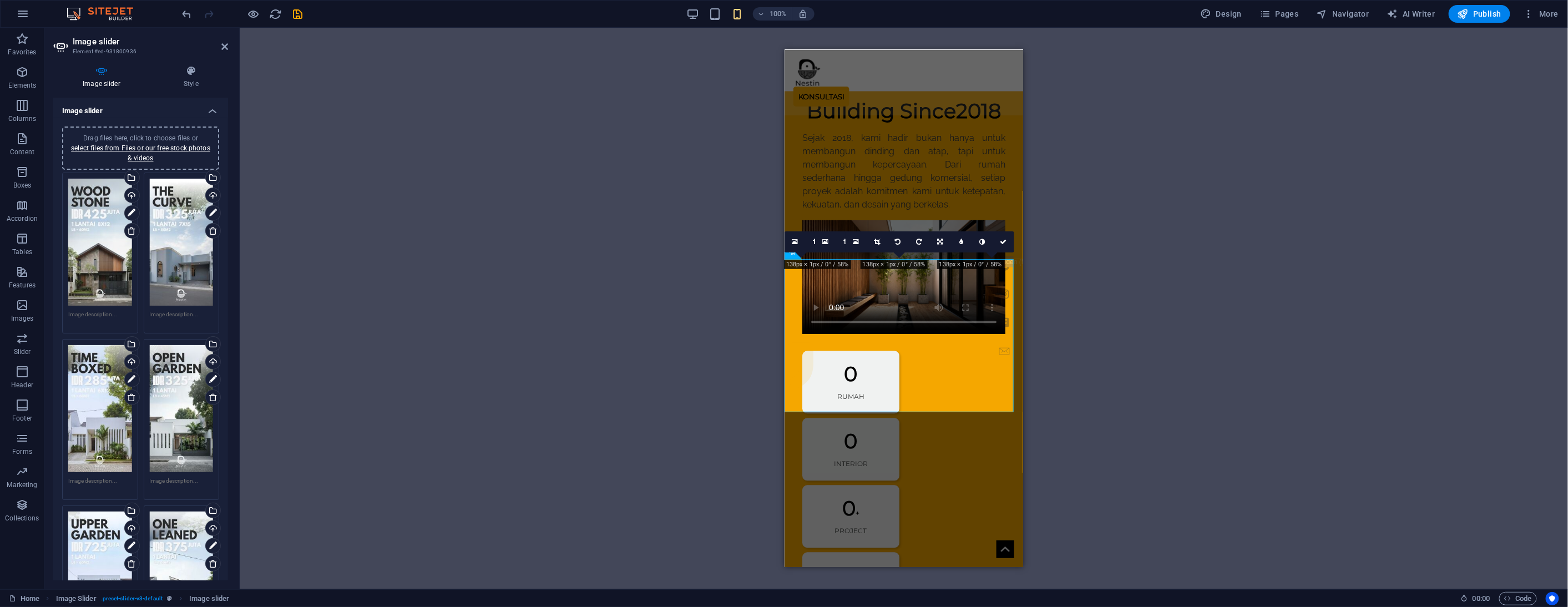
click at [226, 47] on icon at bounding box center [225, 46] width 7 height 9
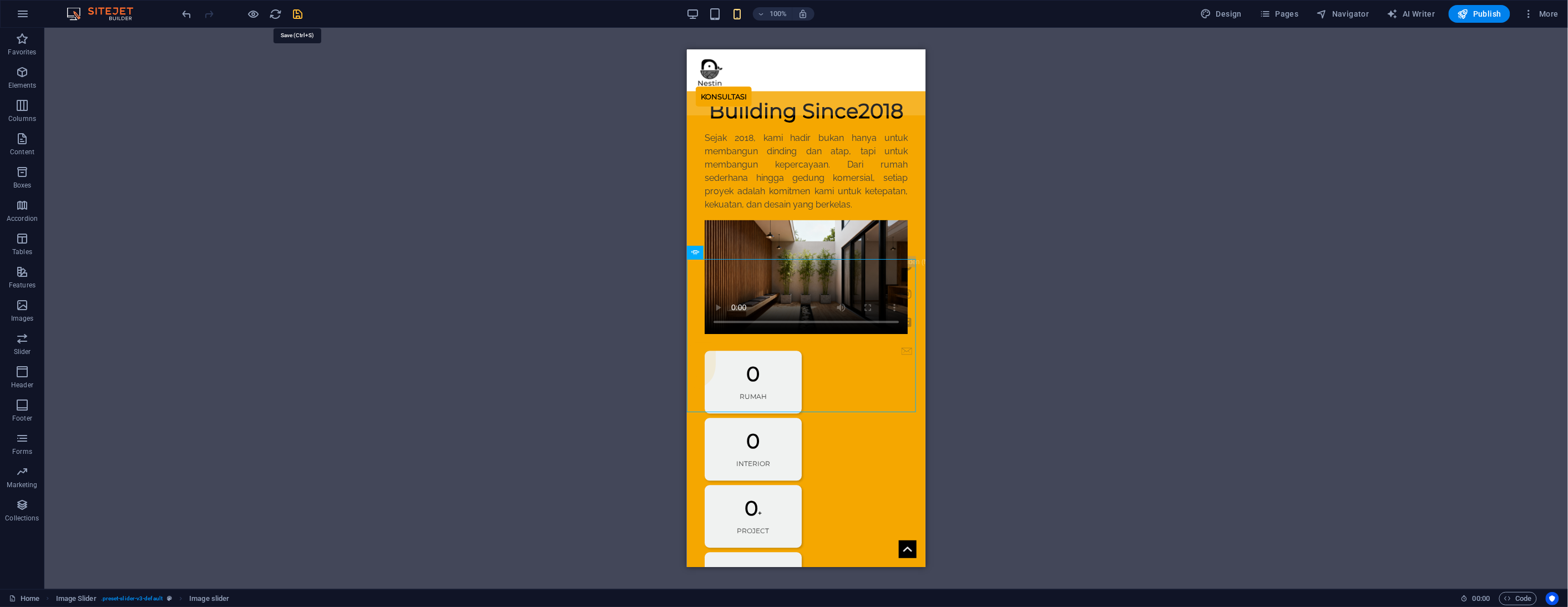
click at [298, 14] on icon "save" at bounding box center [298, 14] width 13 height 13
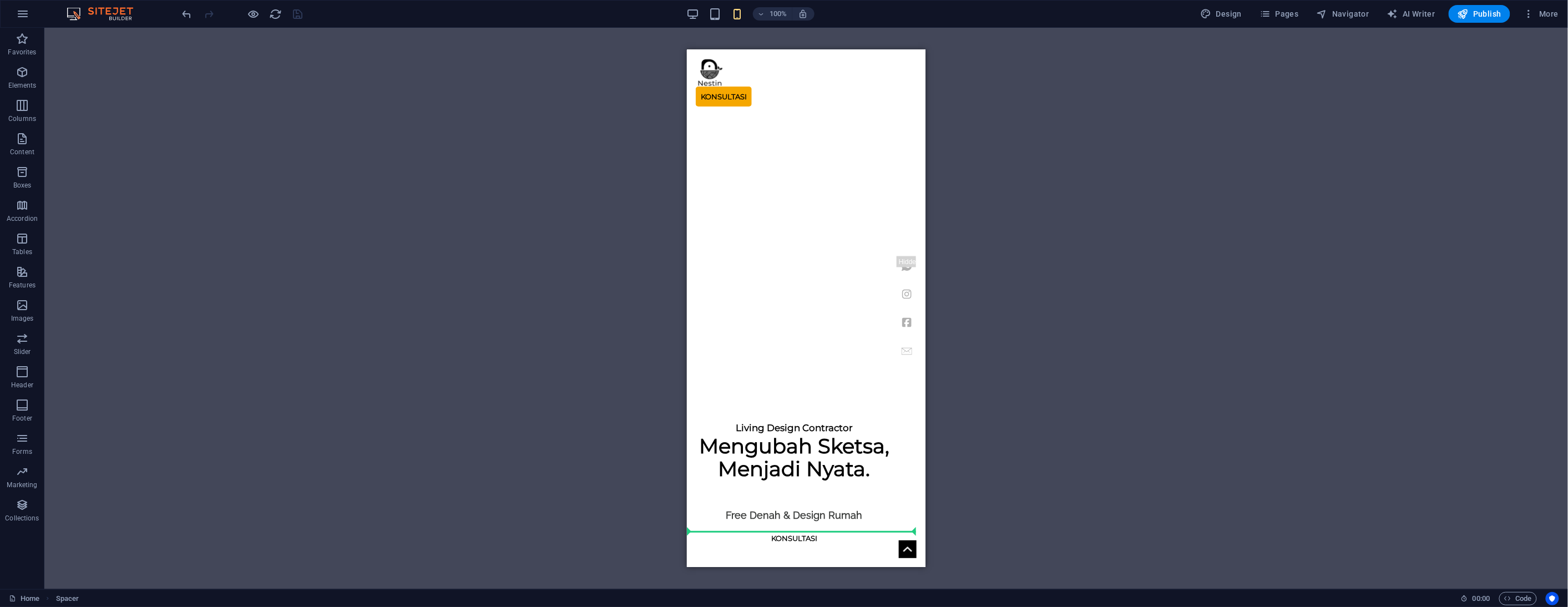
scroll to position [652, 0]
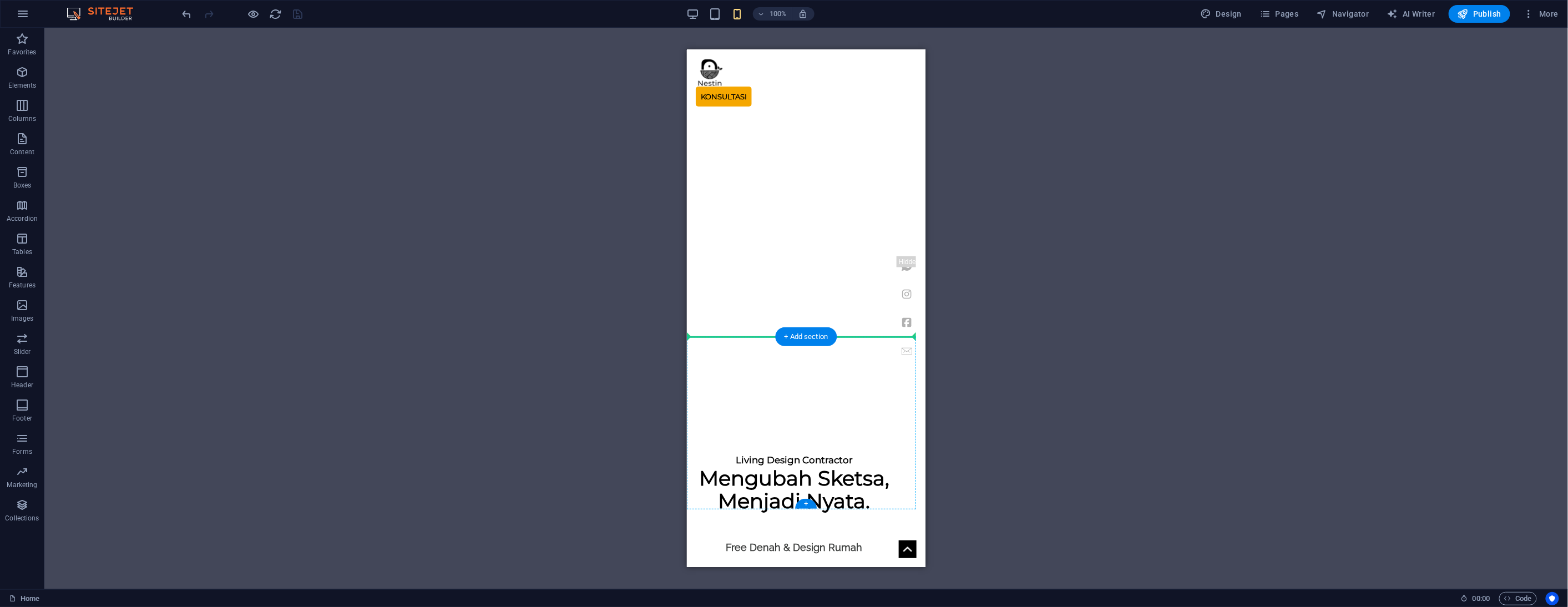
drag, startPoint x: 1381, startPoint y: 412, endPoint x: 730, endPoint y: 342, distance: 654.8
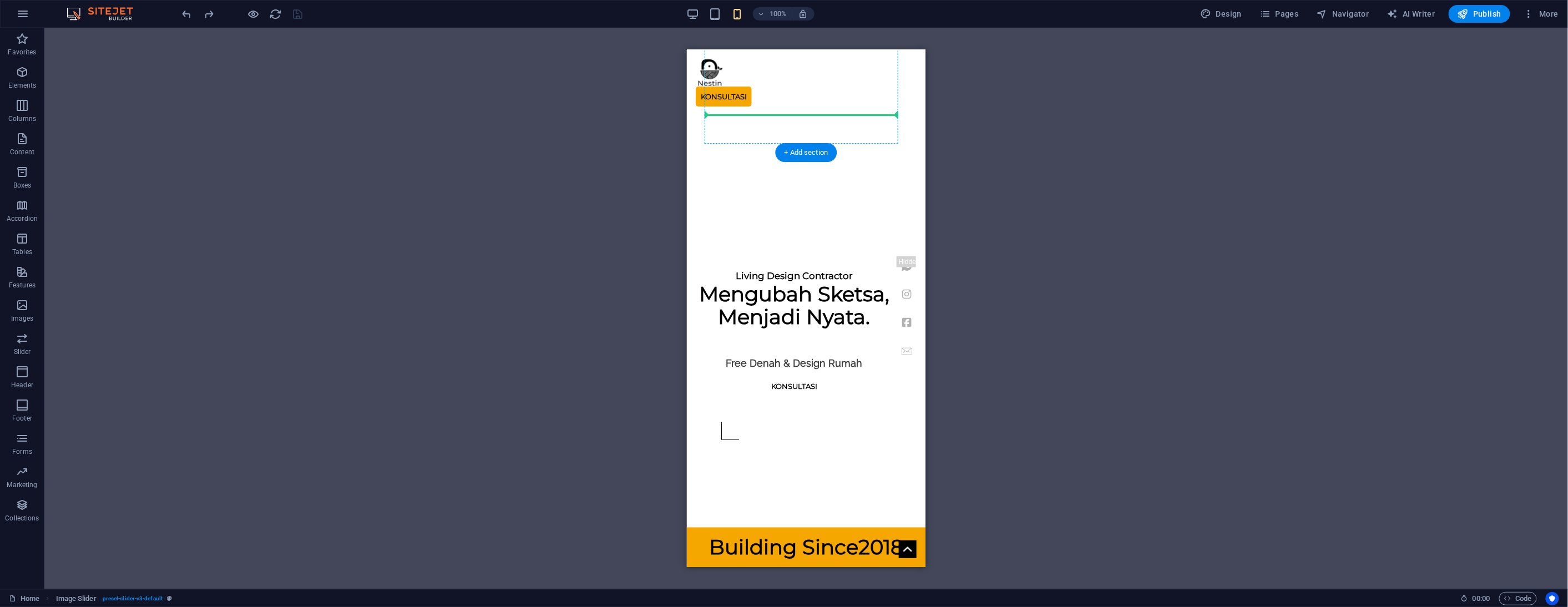
scroll to position [836, 0]
drag, startPoint x: 1383, startPoint y: 356, endPoint x: 725, endPoint y: 153, distance: 688.6
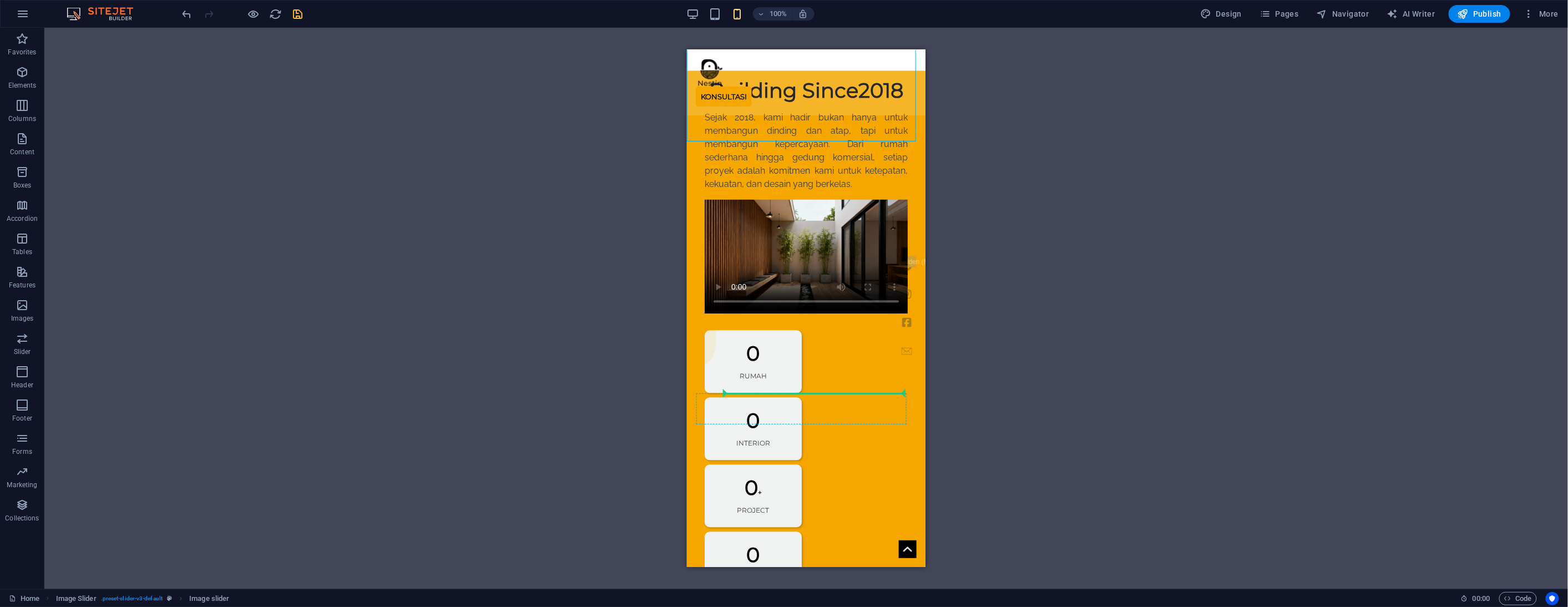
scroll to position [1325, 0]
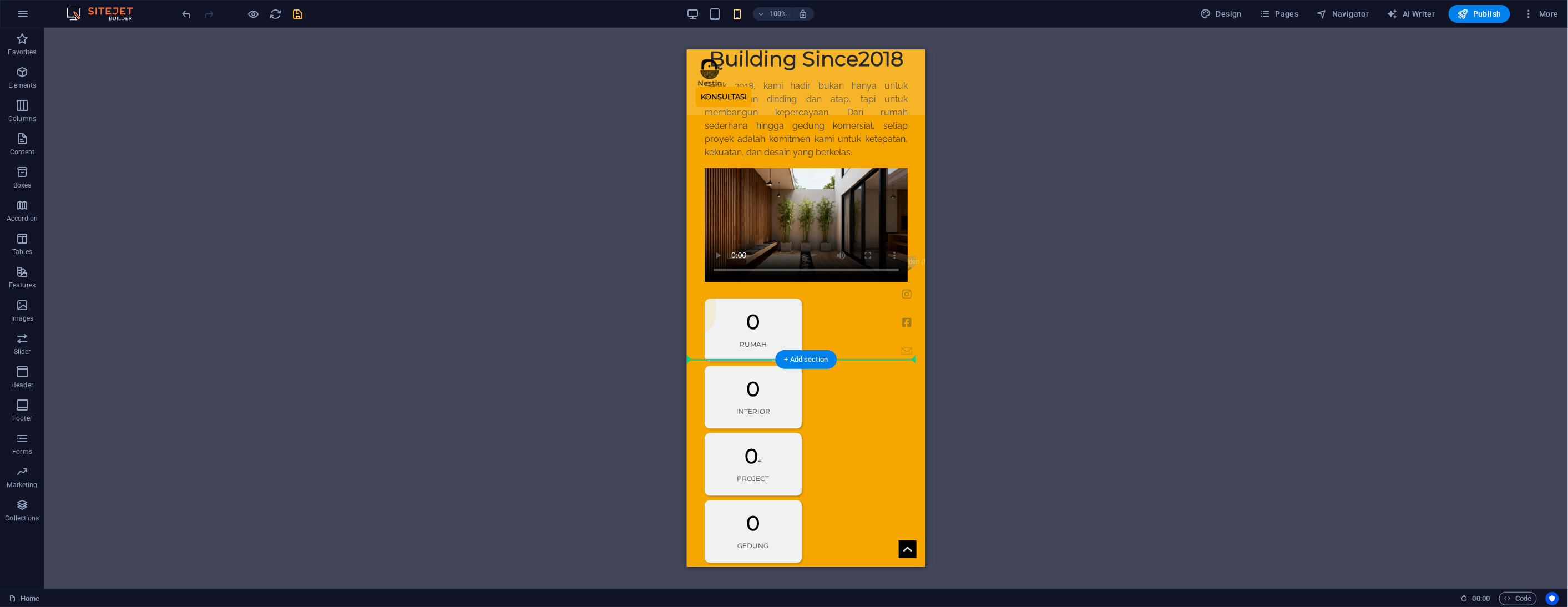
drag, startPoint x: 1389, startPoint y: 164, endPoint x: 737, endPoint y: 359, distance: 680.5
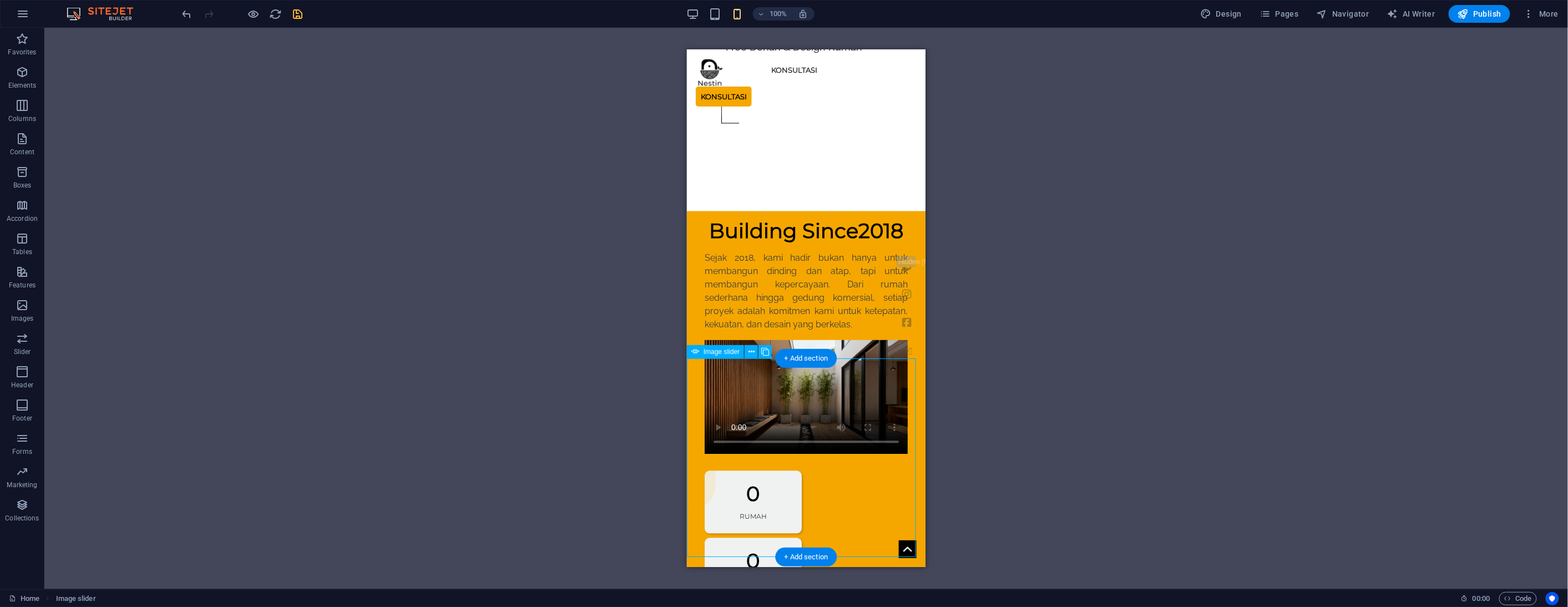
scroll to position [1277, 0]
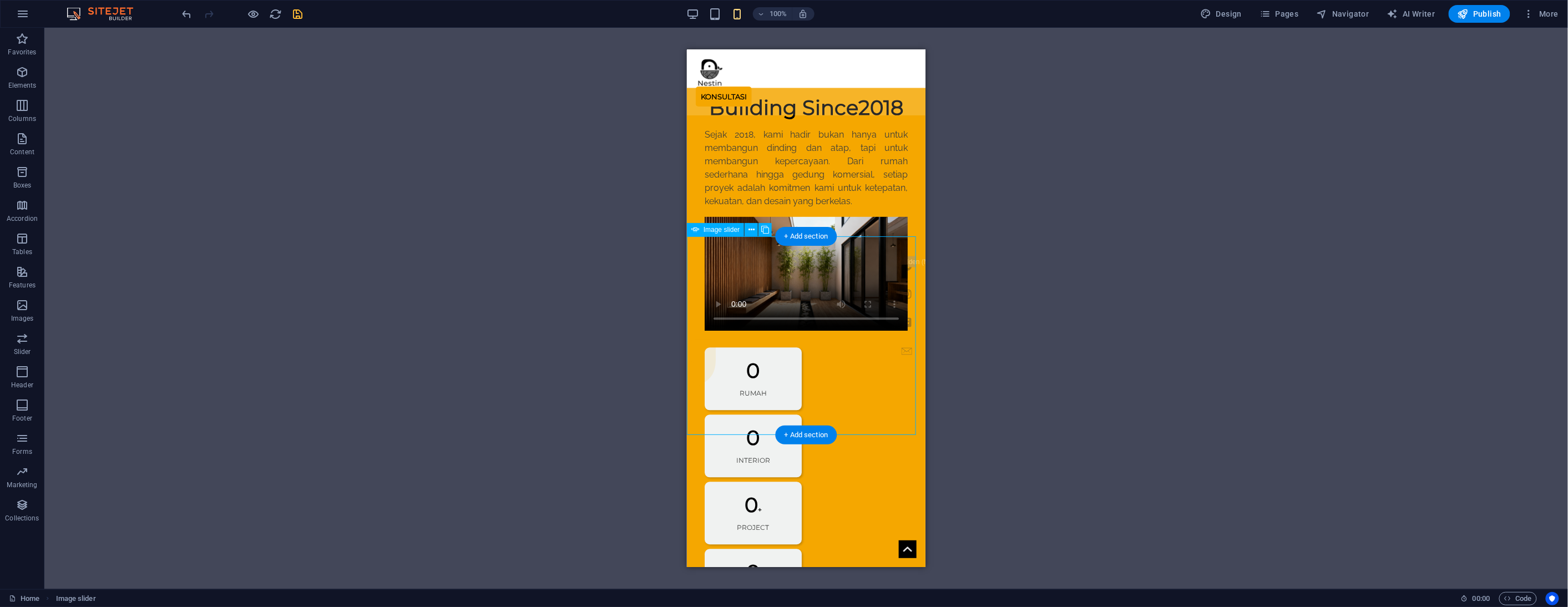
drag, startPoint x: 740, startPoint y: 417, endPoint x: 1262, endPoint y: 429, distance: 522.1
select select "ms"
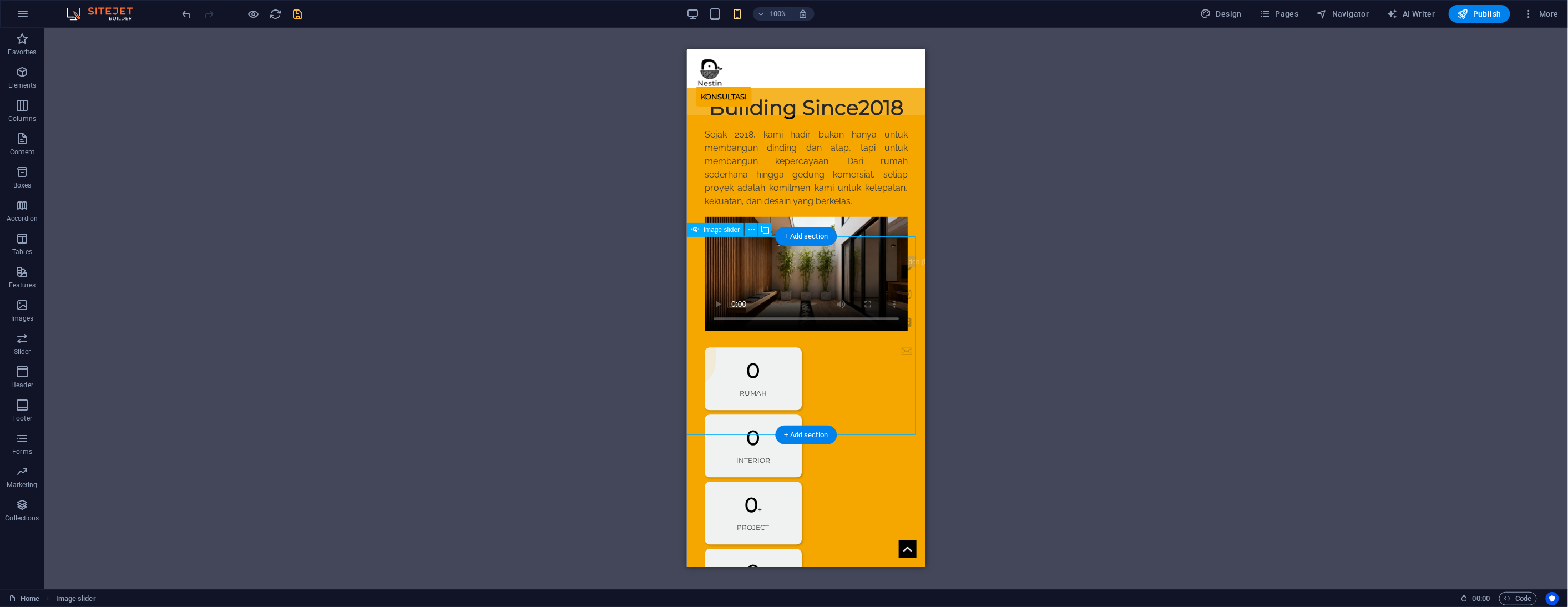
select select "s"
select select "progressive"
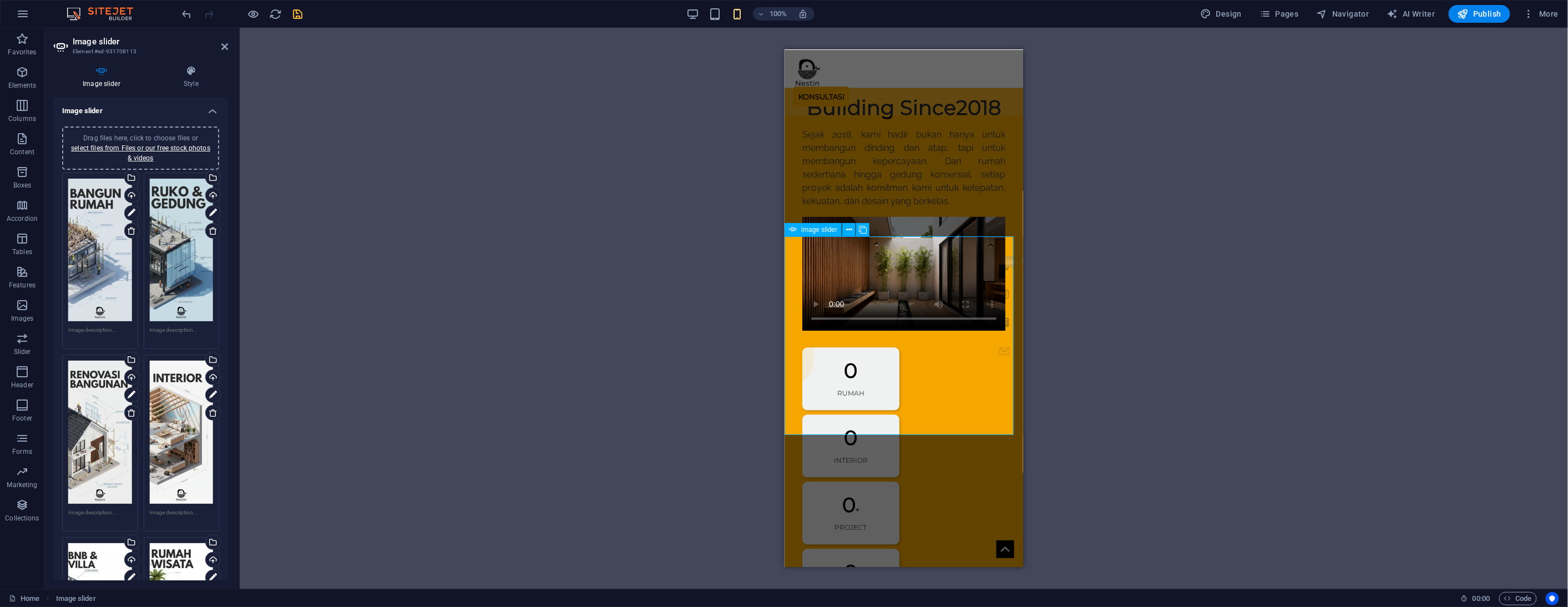
click at [187, 82] on h4 "Style" at bounding box center [191, 77] width 74 height 23
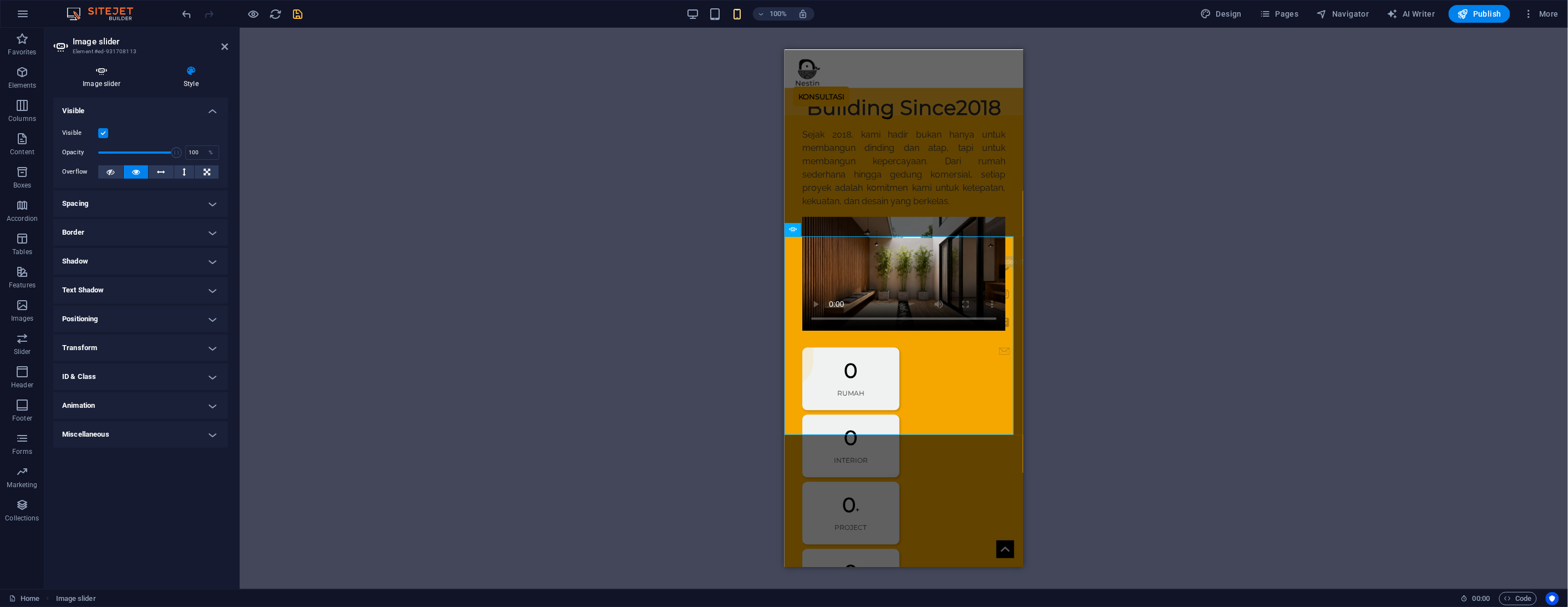
click at [119, 79] on h4 "Image slider" at bounding box center [104, 77] width 101 height 23
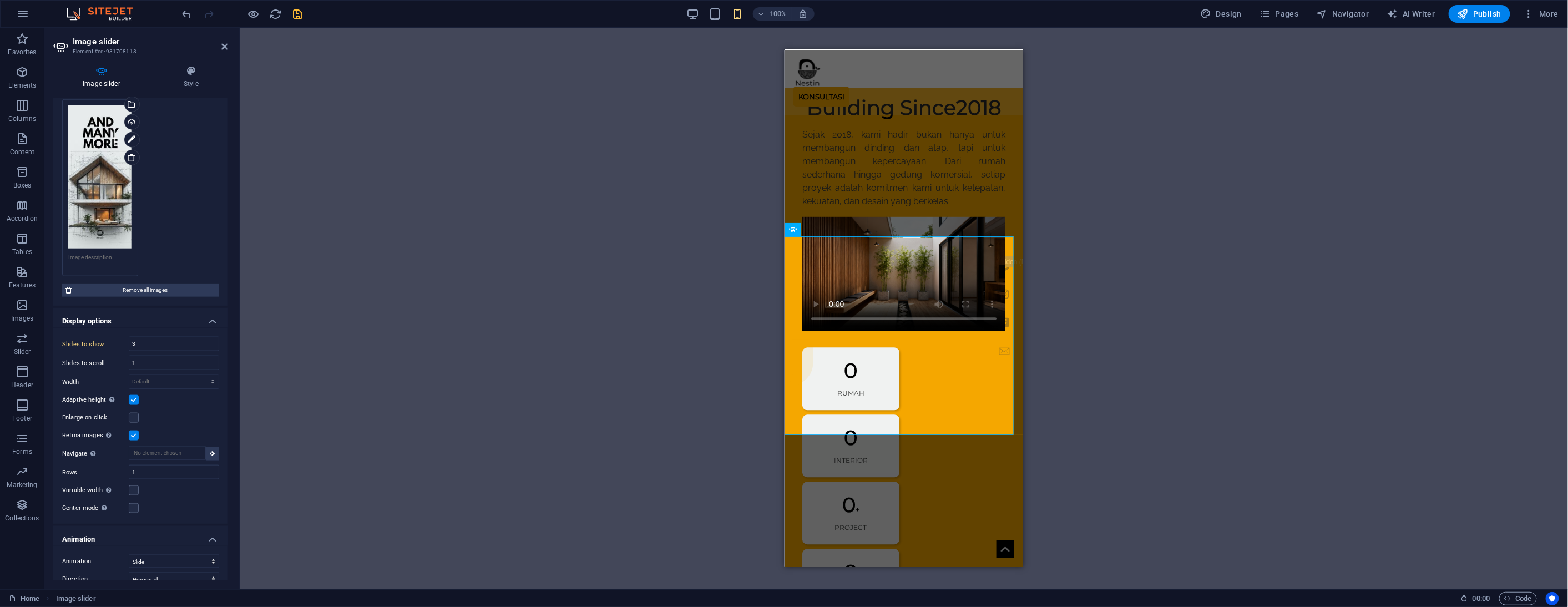
scroll to position [768, 0]
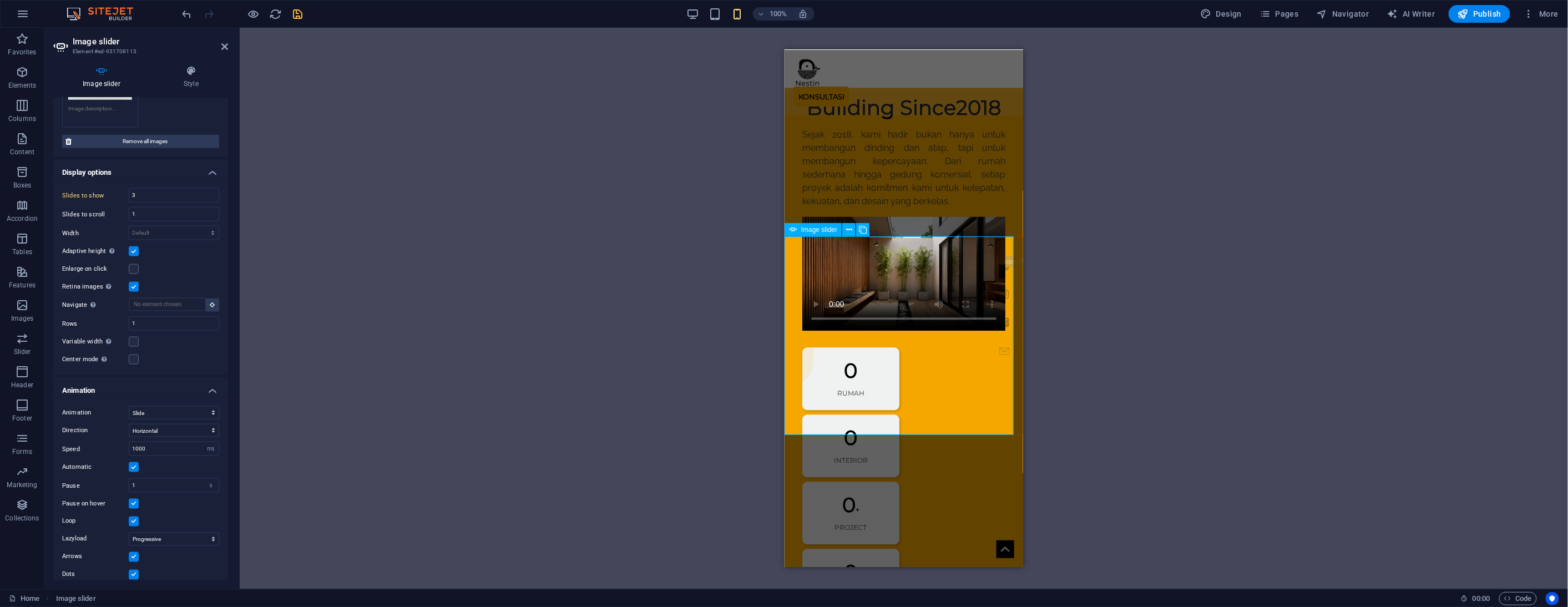
click at [812, 226] on span "Image slider" at bounding box center [819, 230] width 36 height 7
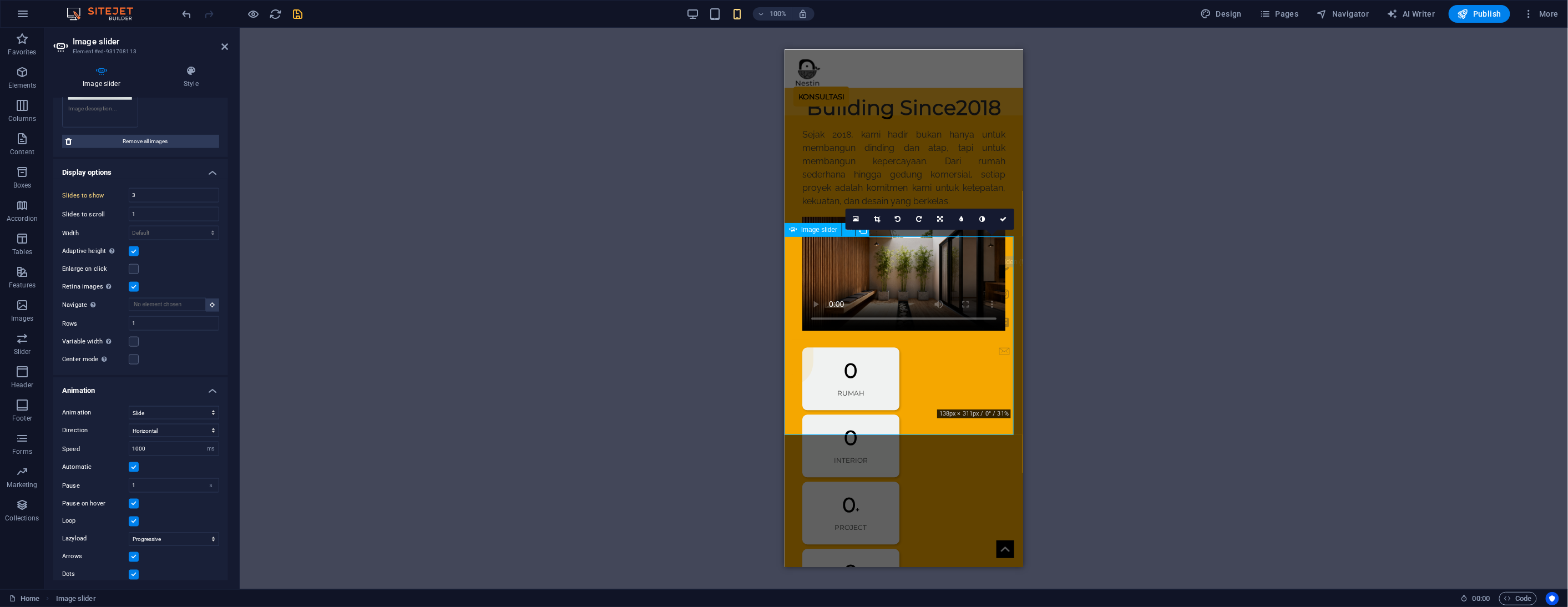
click at [191, 75] on icon at bounding box center [191, 71] width 74 height 11
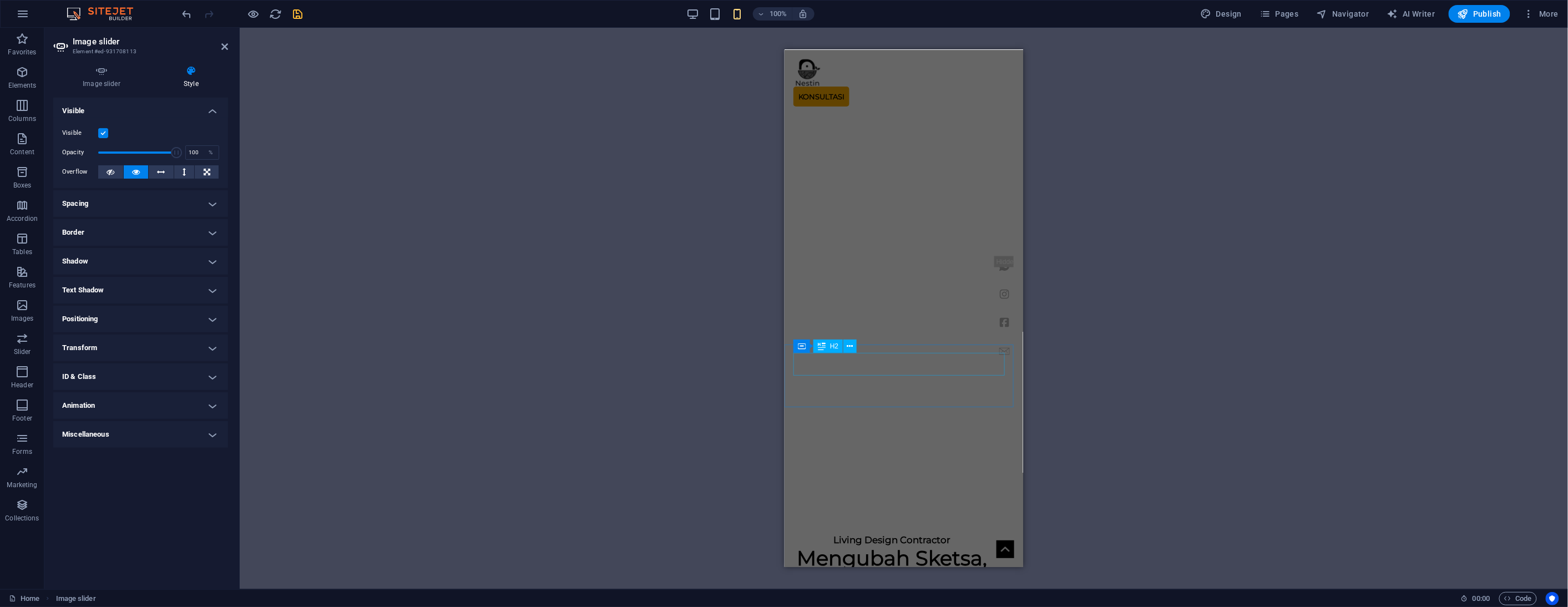
scroll to position [844, 0]
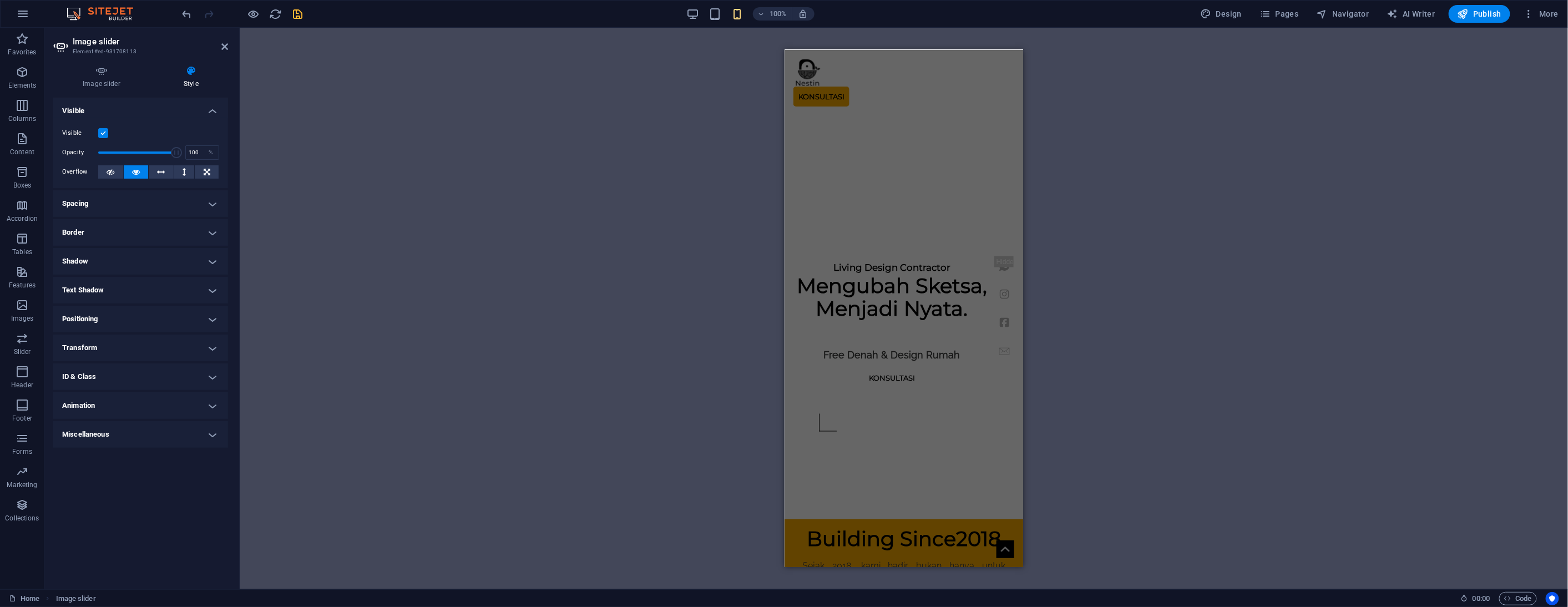
click at [679, 351] on div "Drag and drop a file to add it H1 Banner Container Image Container Menu Bar Spa…" at bounding box center [904, 309] width 1328 height 561
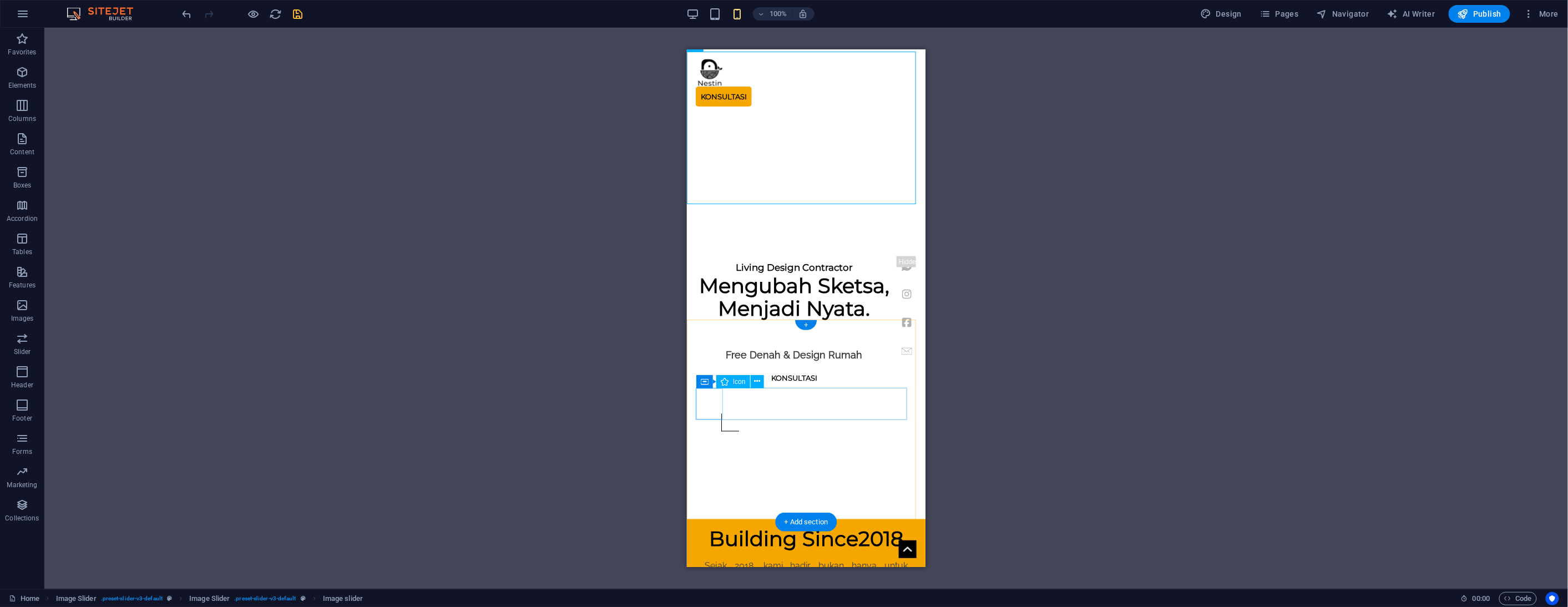
scroll to position [1214, 0]
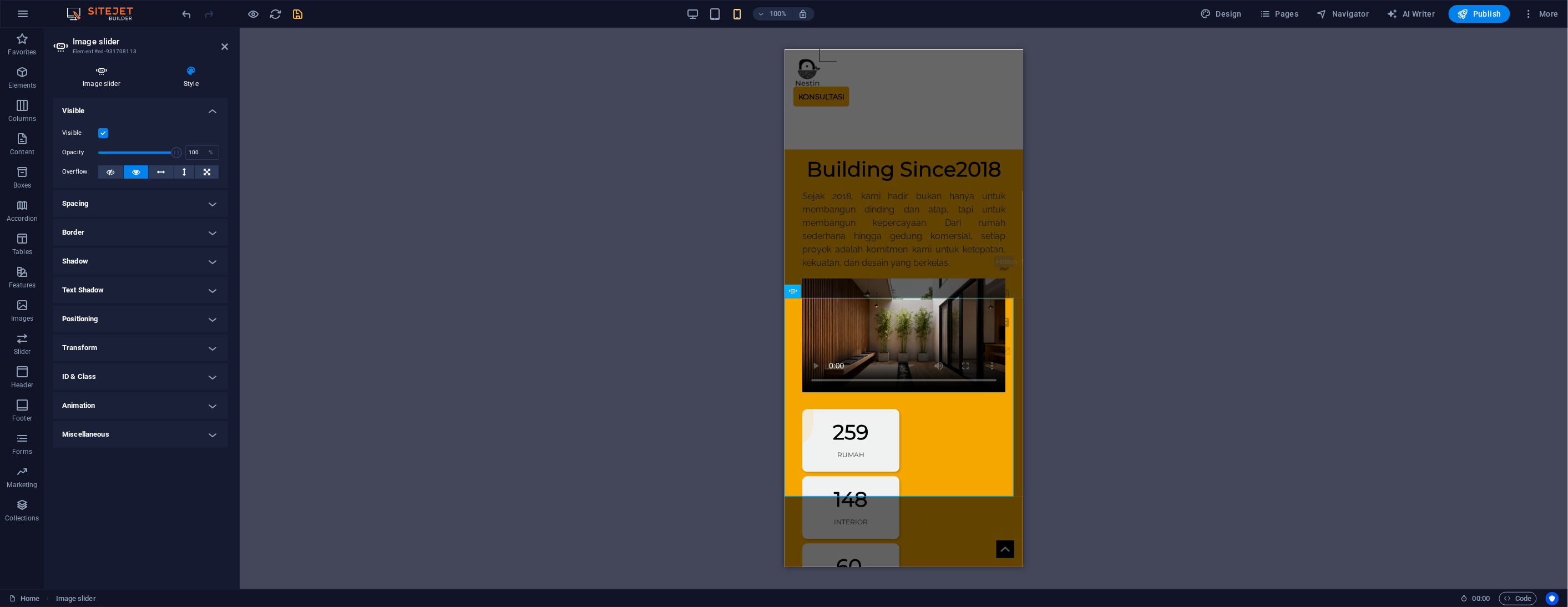
click at [108, 82] on h4 "Image slider" at bounding box center [104, 77] width 101 height 23
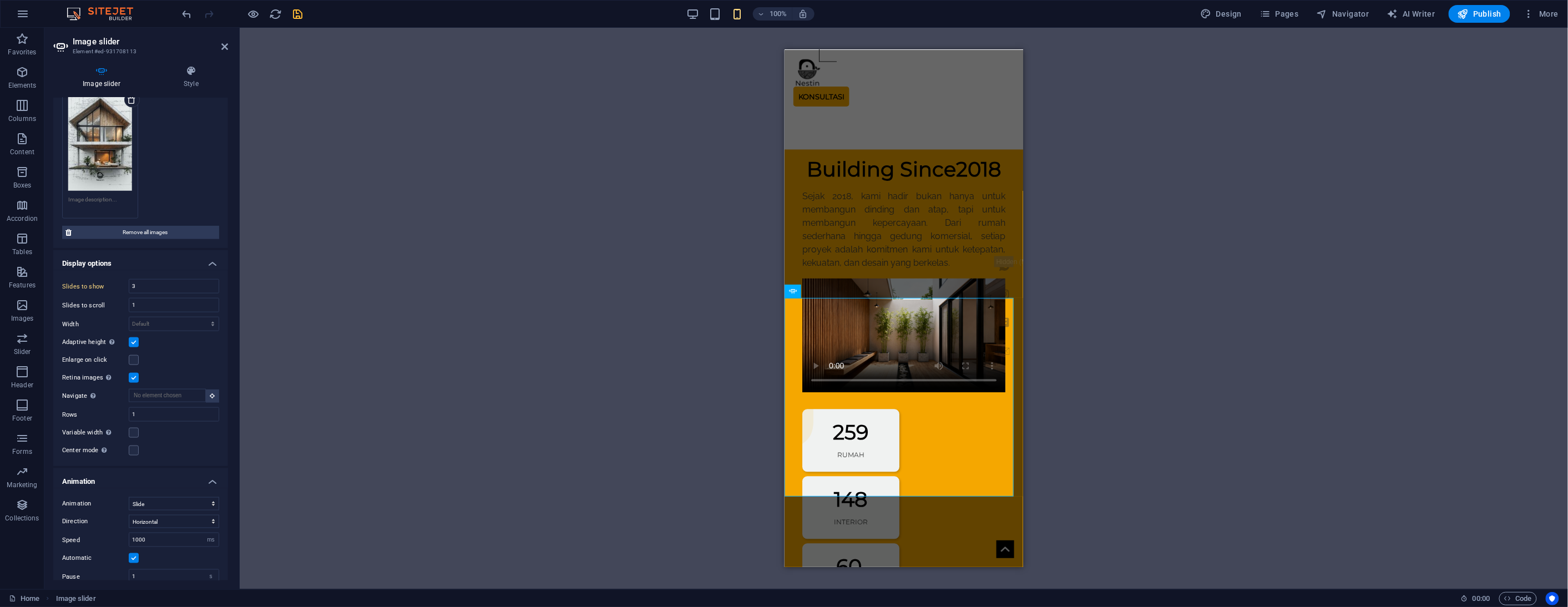
scroll to position [584, 0]
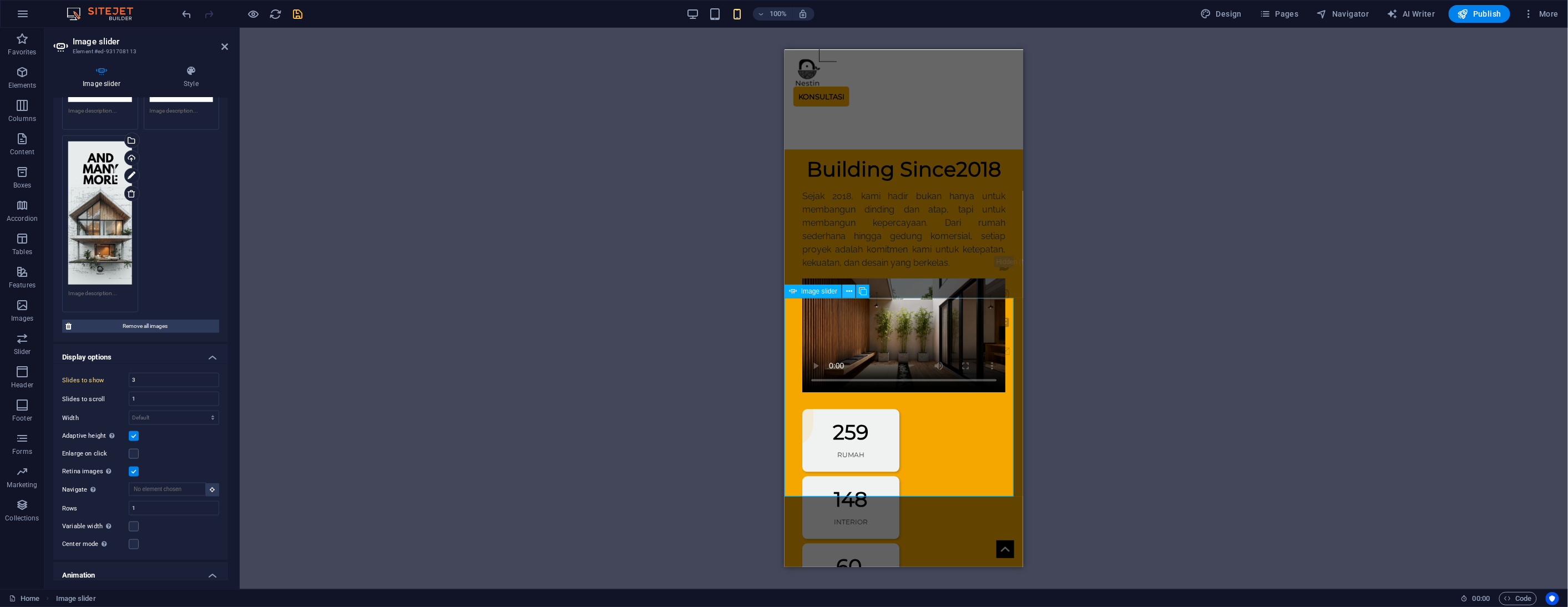
click at [850, 292] on icon at bounding box center [849, 291] width 6 height 12
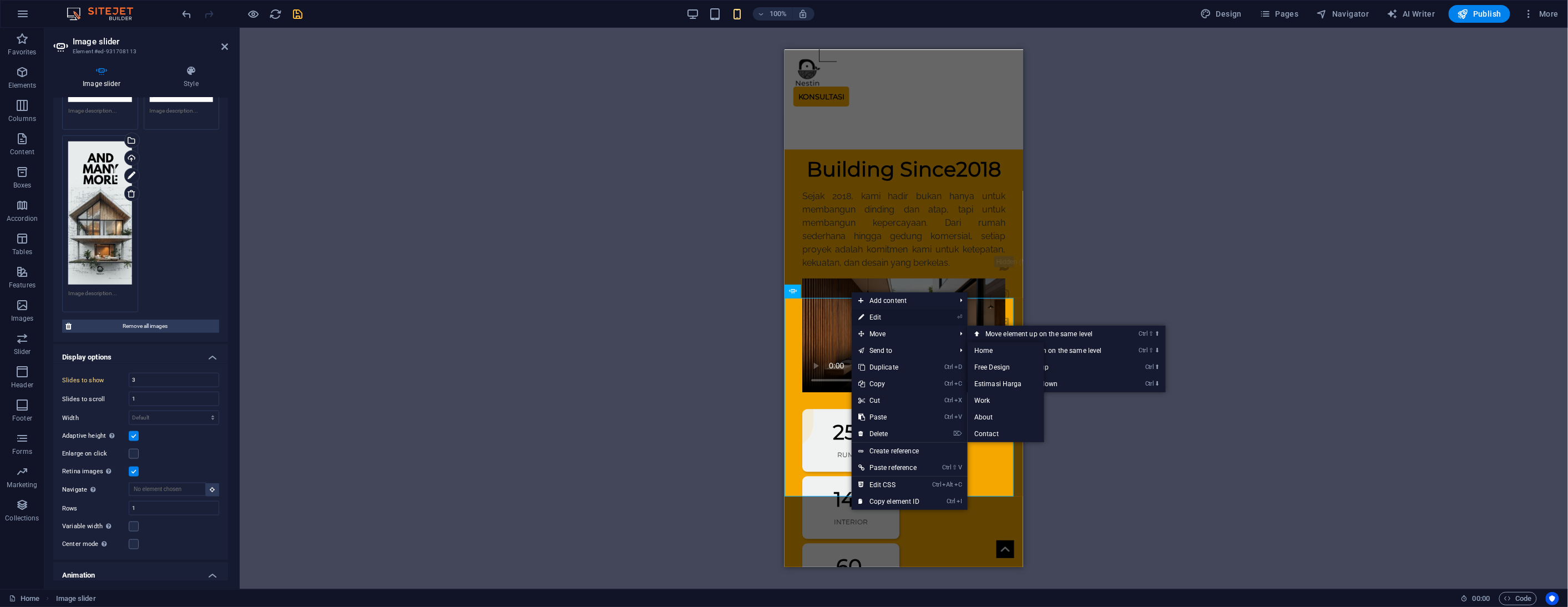
click at [890, 323] on link "⏎ Edit" at bounding box center [889, 317] width 74 height 16
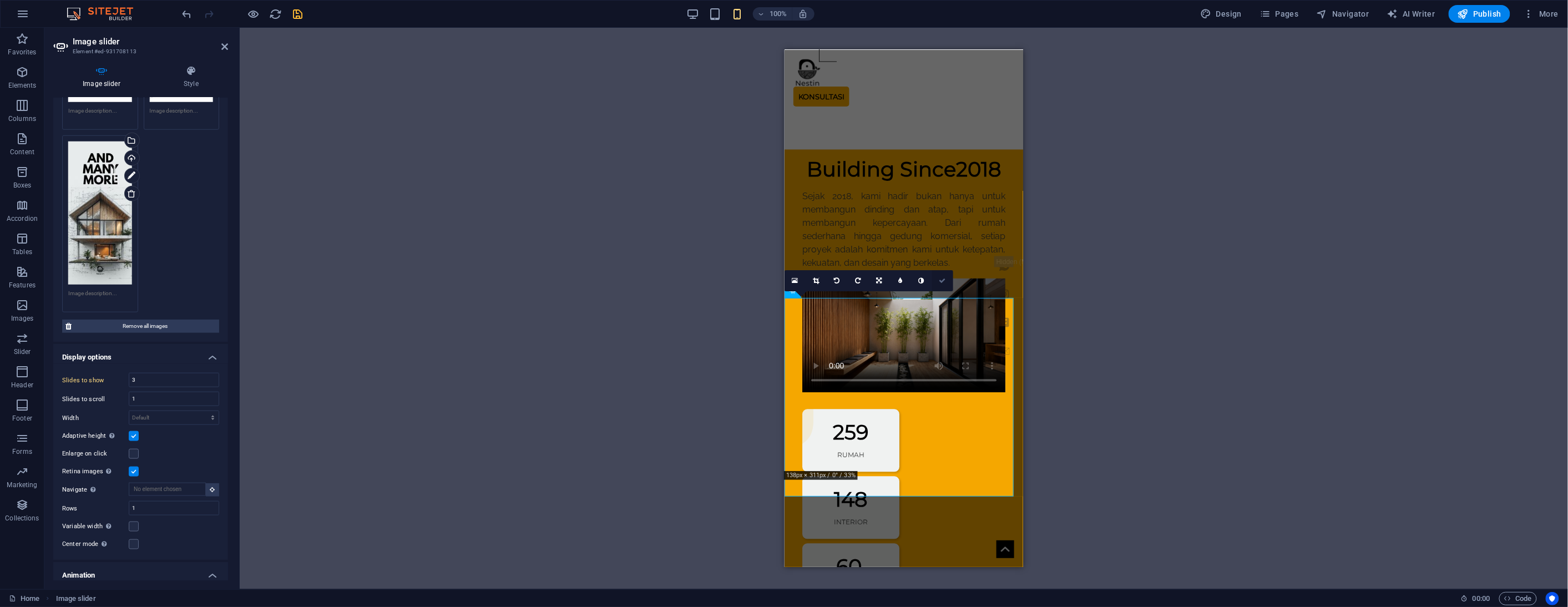
click at [942, 282] on icon at bounding box center [942, 281] width 7 height 7
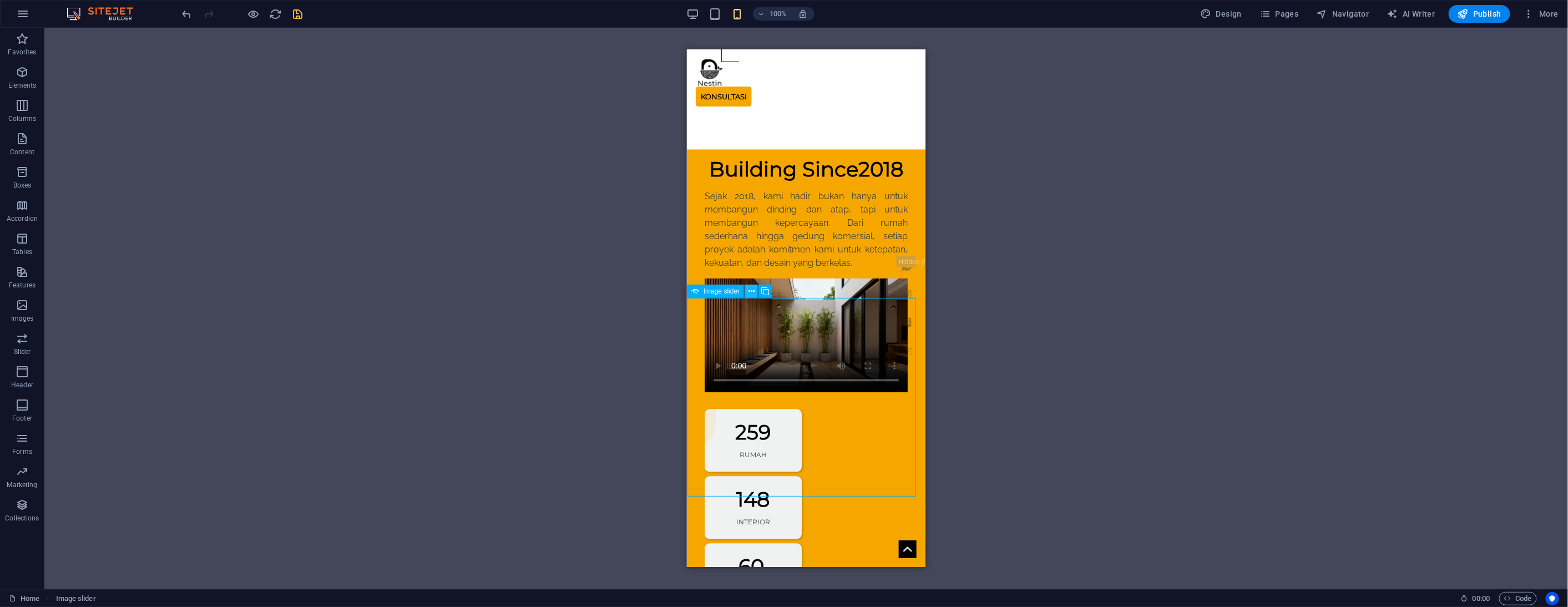
click at [751, 289] on icon at bounding box center [752, 291] width 6 height 12
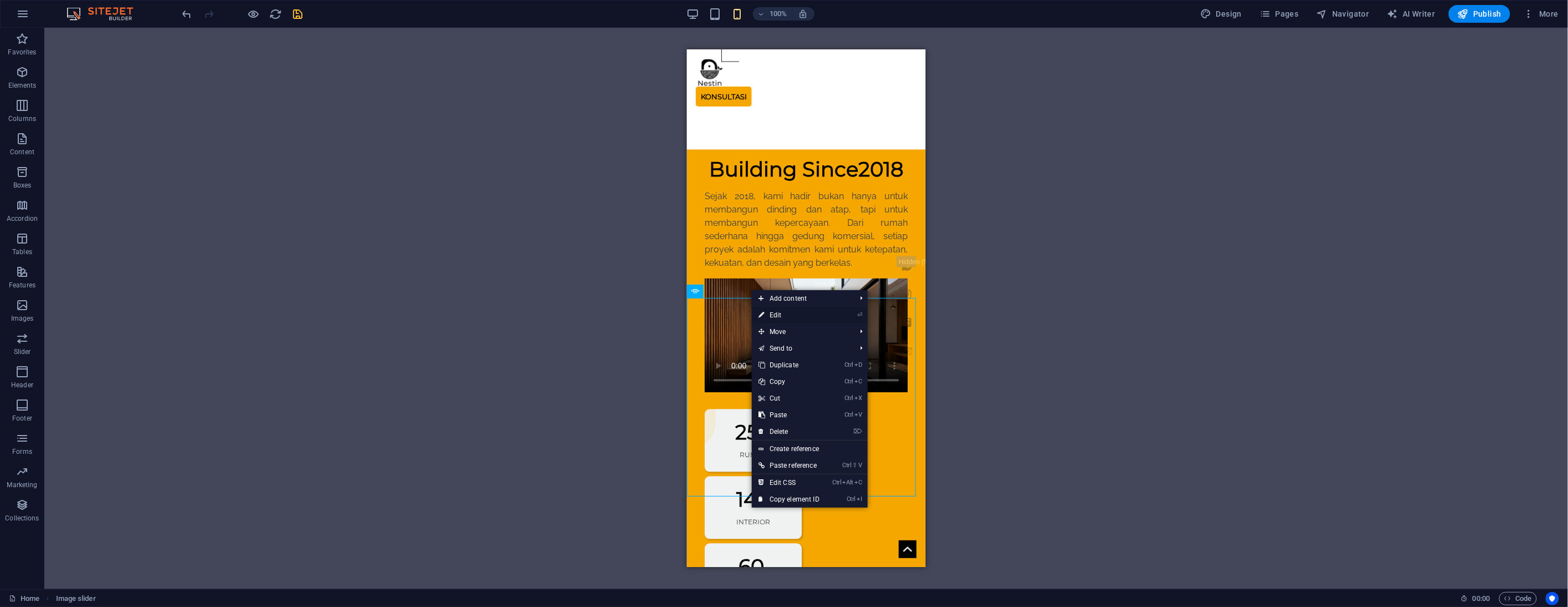
click at [792, 314] on link "⏎ Edit" at bounding box center [789, 315] width 74 height 16
select select "ms"
select select "s"
select select "progressive"
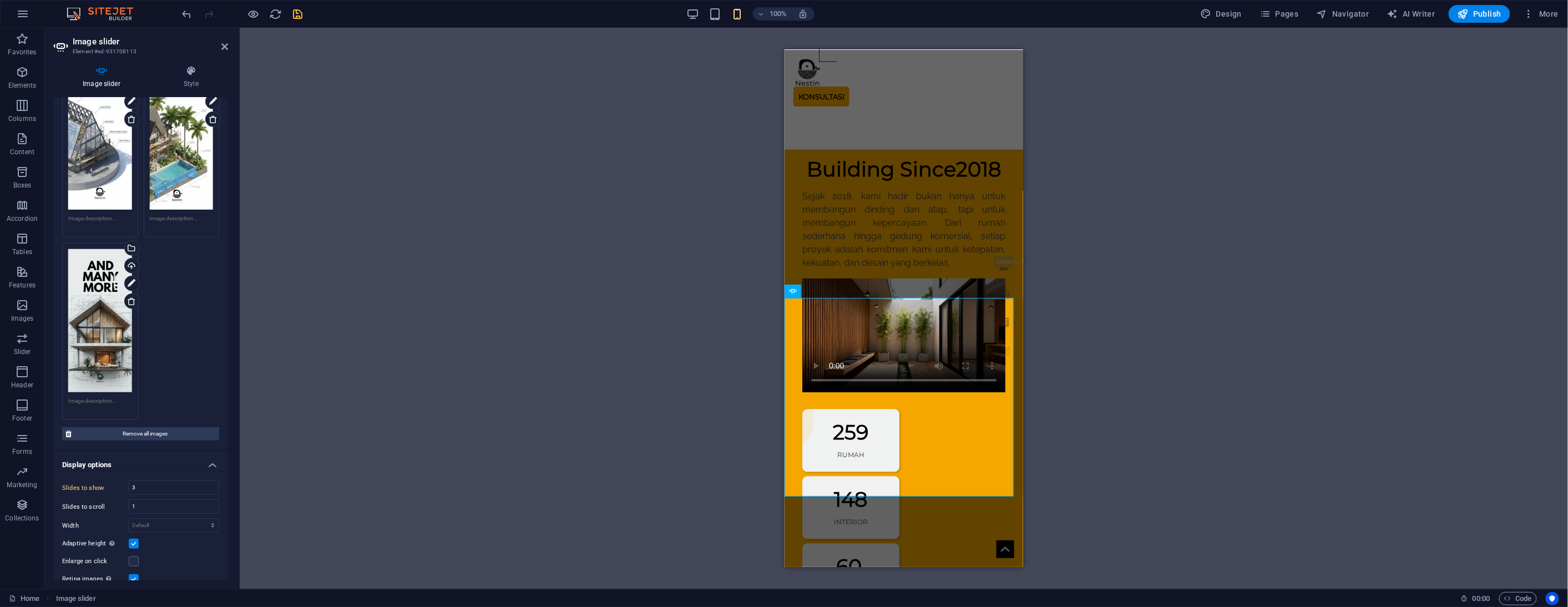
scroll to position [768, 0]
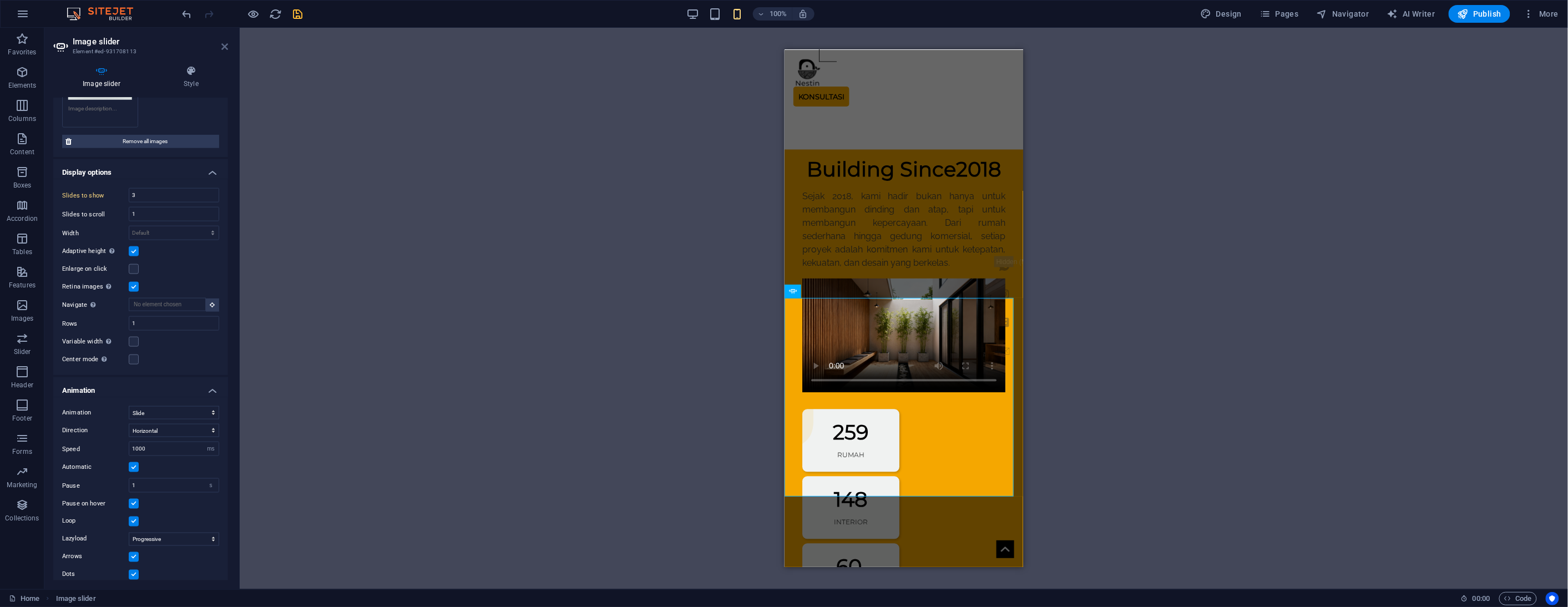
click at [224, 46] on icon at bounding box center [225, 46] width 7 height 9
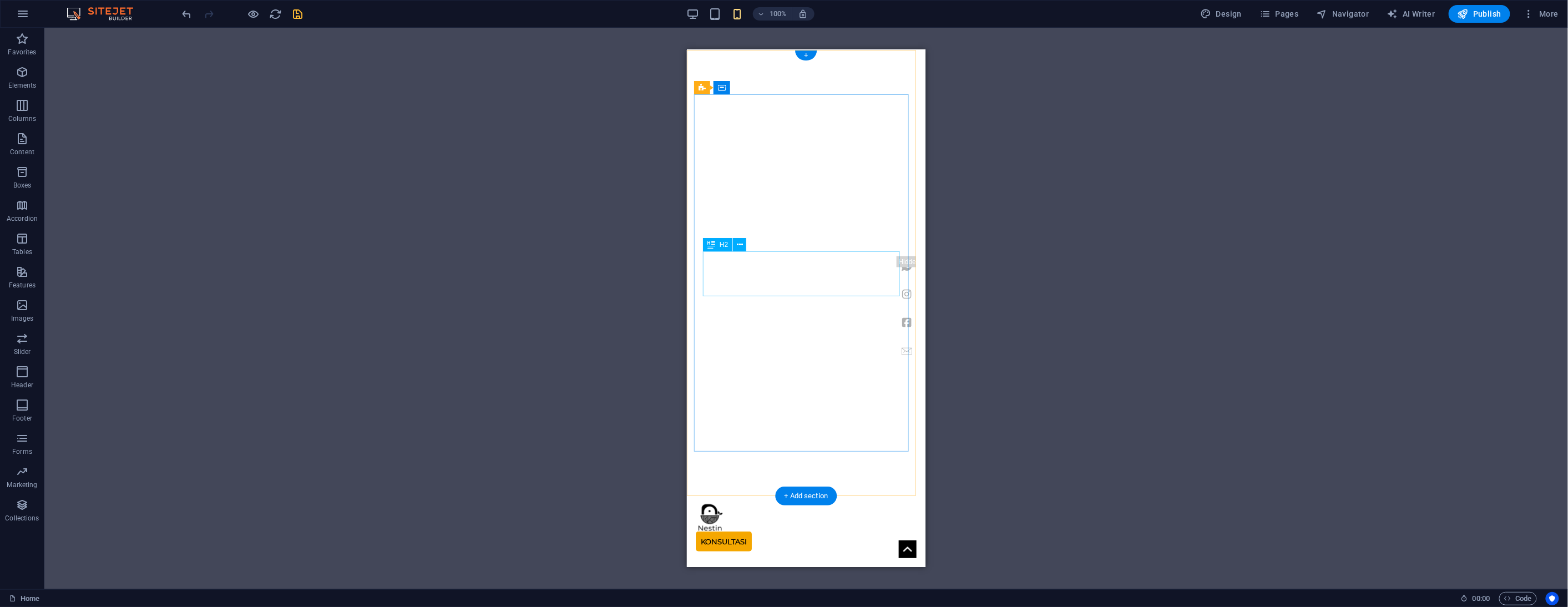
scroll to position [0, 0]
click at [299, 17] on icon "save" at bounding box center [298, 14] width 13 height 13
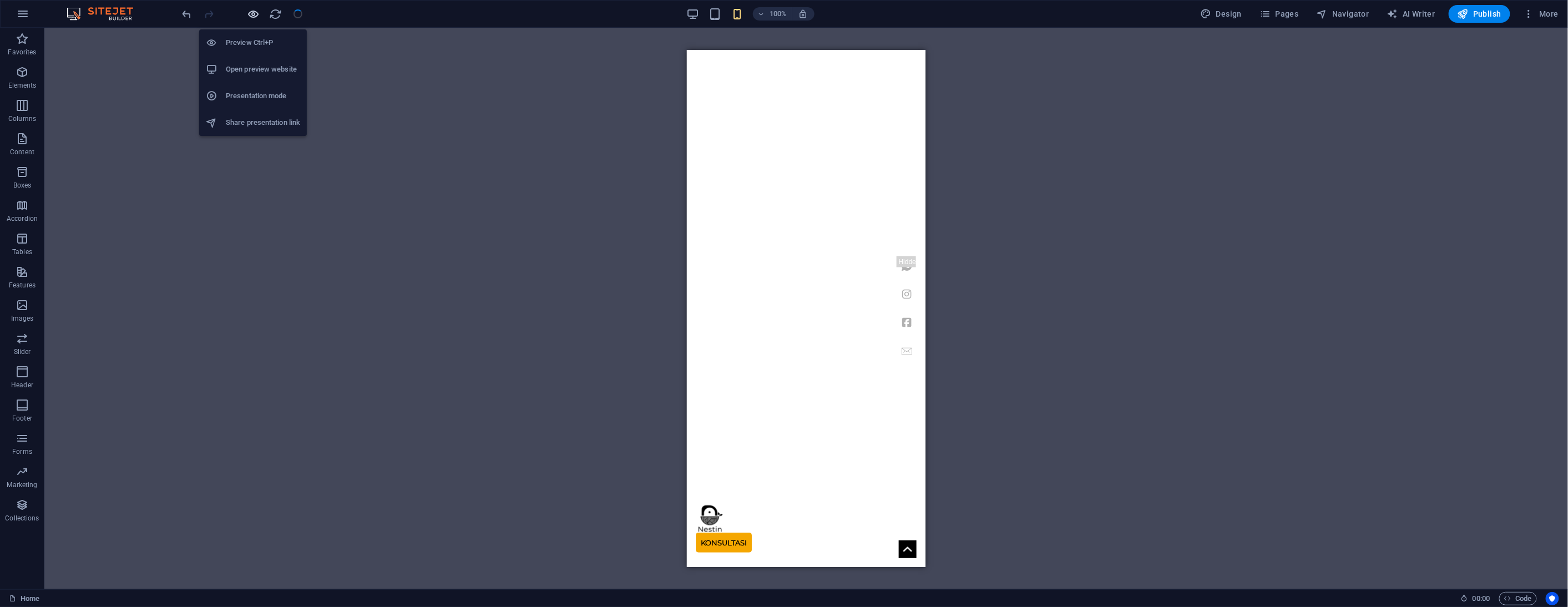
click at [259, 17] on icon "button" at bounding box center [254, 14] width 13 height 13
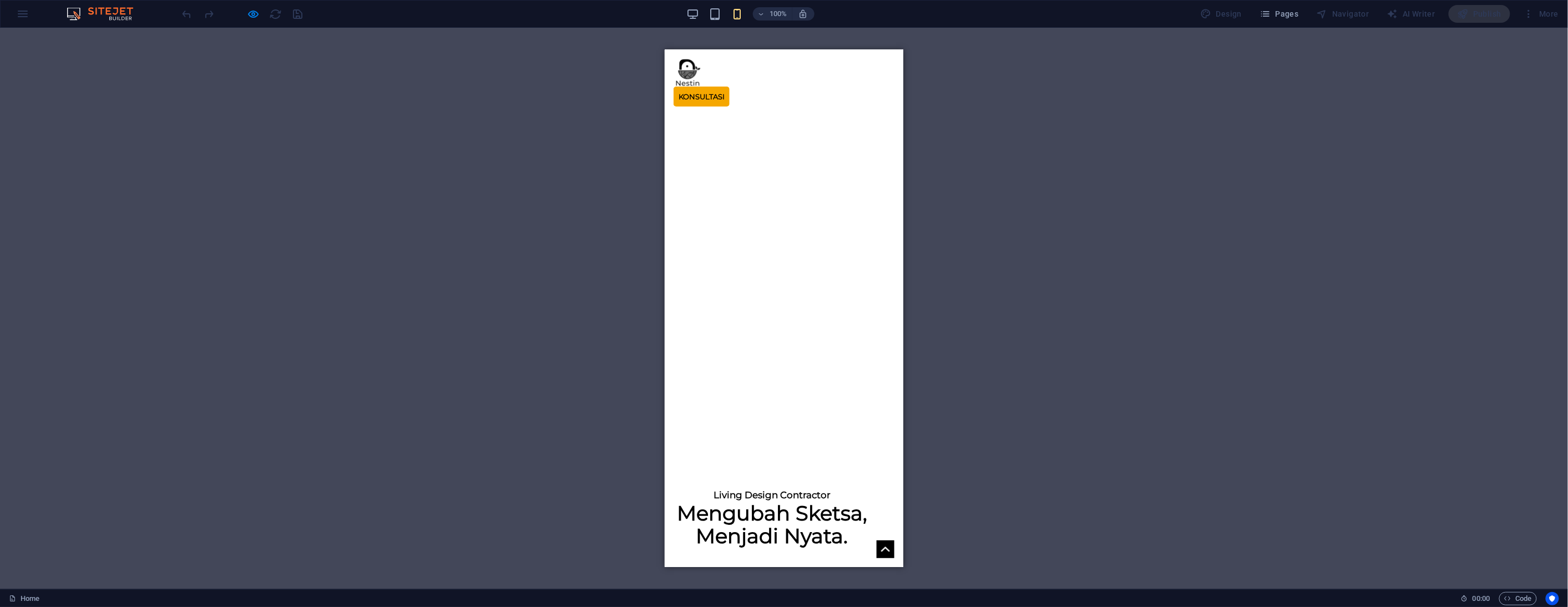
scroll to position [617, 0]
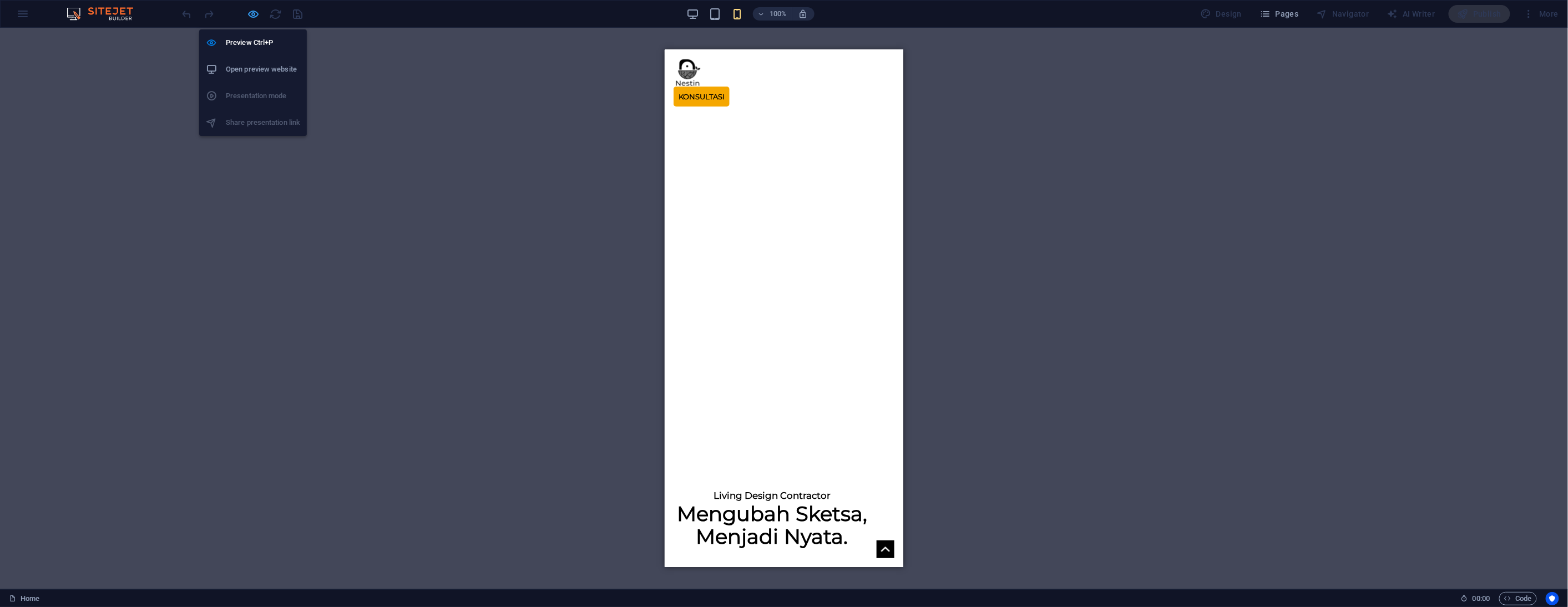
click at [250, 18] on icon "button" at bounding box center [254, 14] width 13 height 13
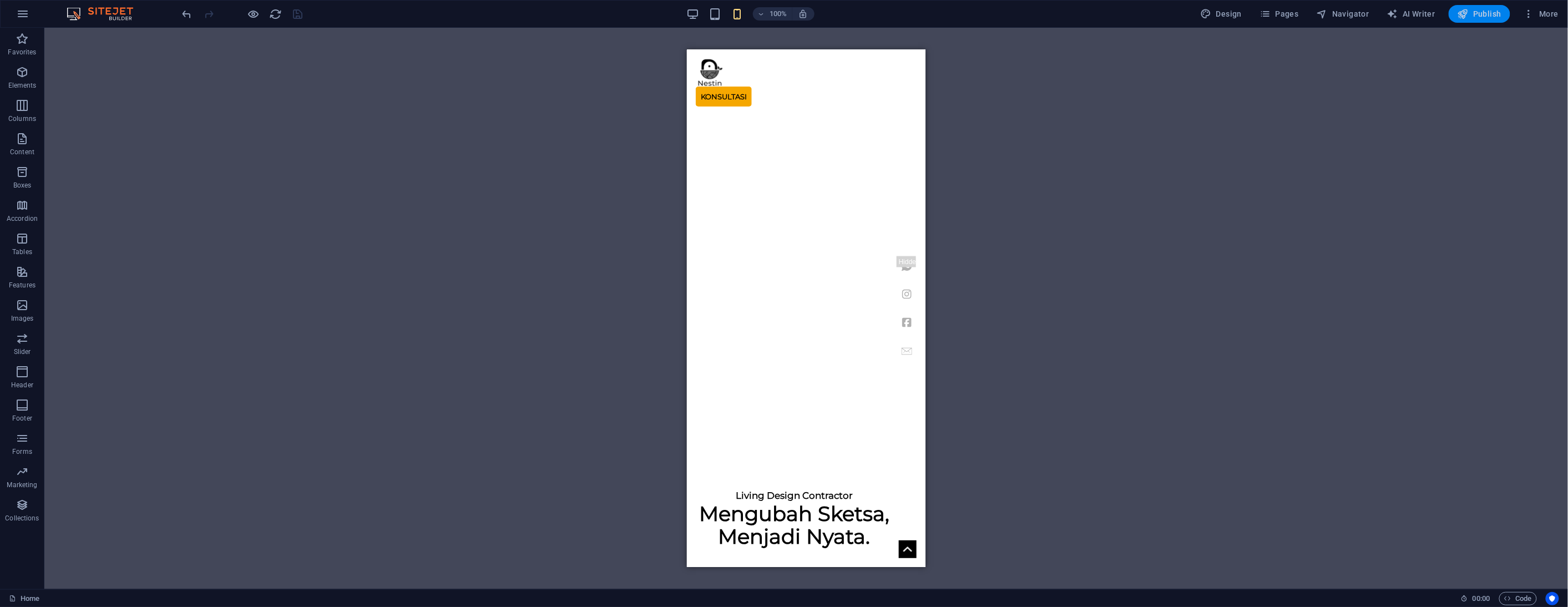
click at [1471, 21] on button "Publish" at bounding box center [1479, 13] width 61 height 18
